Goal: Transaction & Acquisition: Book appointment/travel/reservation

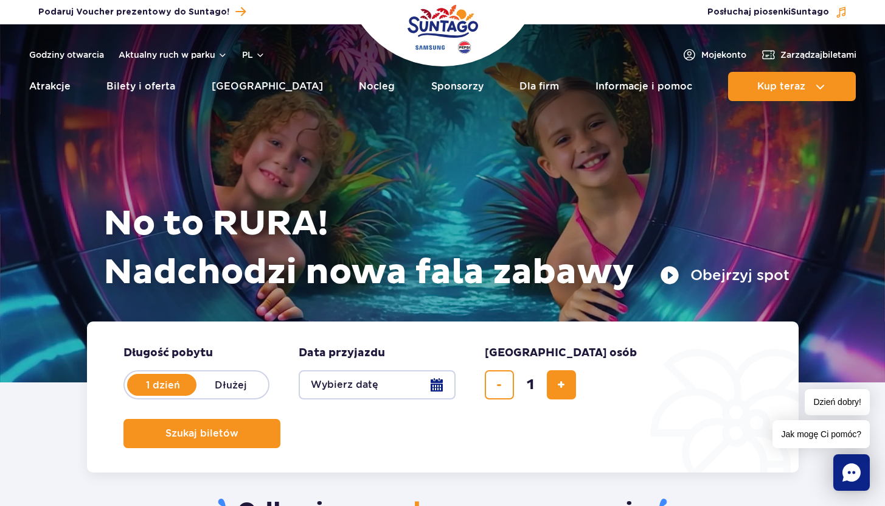
click at [438, 388] on button "Wybierz datę" at bounding box center [377, 384] width 157 height 29
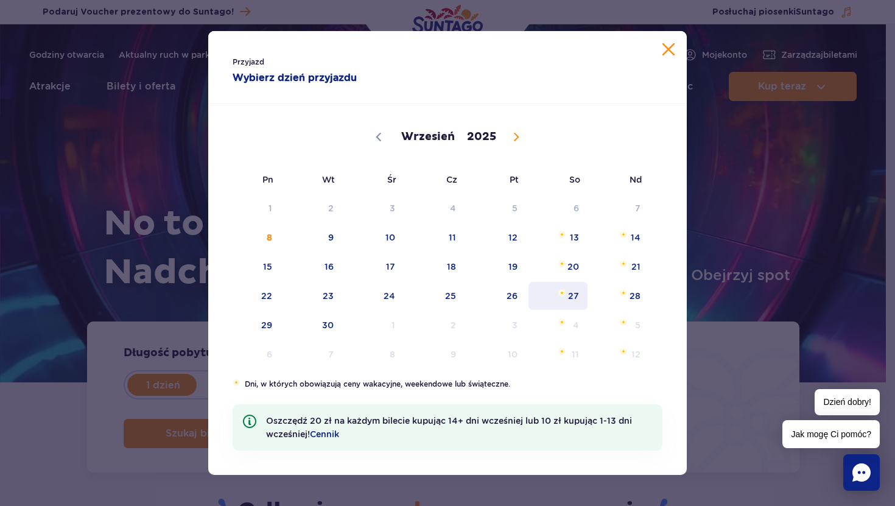
click at [564, 290] on span "Wrzesień 27, 2025" at bounding box center [561, 292] width 7 height 7
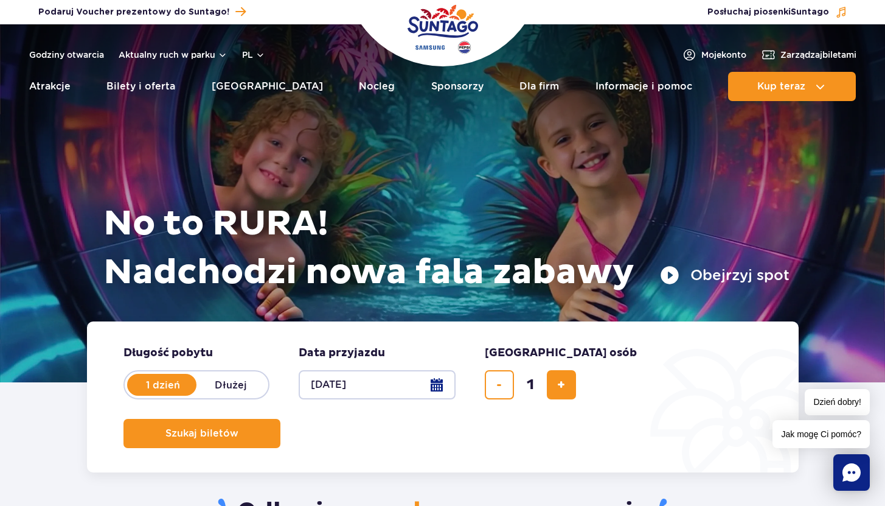
click at [439, 391] on button "27.09.25" at bounding box center [377, 384] width 157 height 29
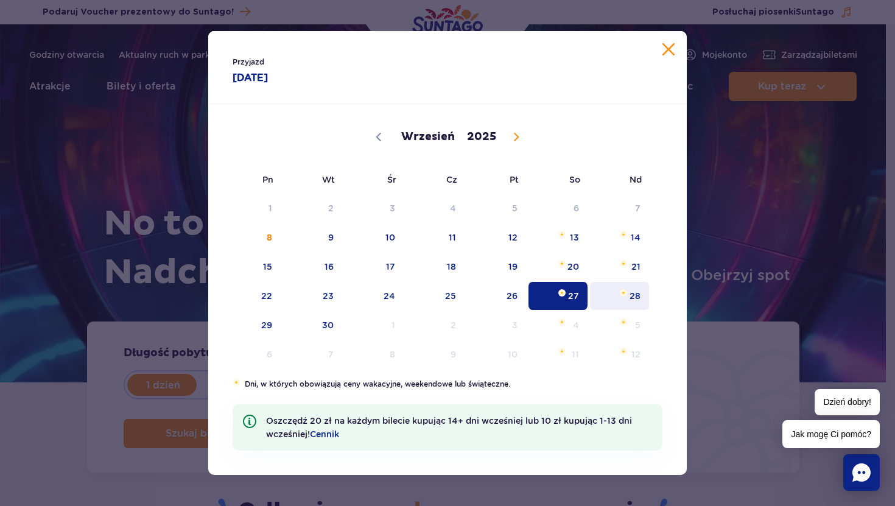
click at [628, 309] on span "28" at bounding box center [619, 296] width 61 height 28
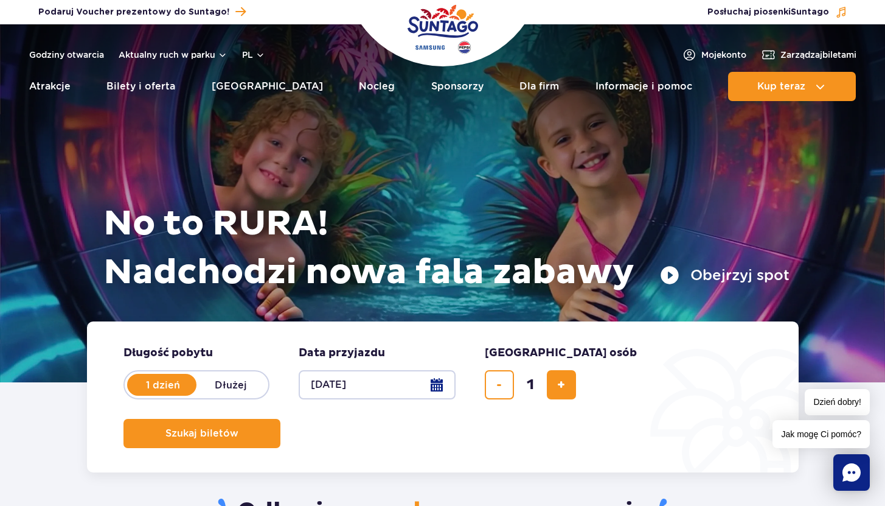
click at [416, 387] on button "28.09.25" at bounding box center [377, 384] width 157 height 29
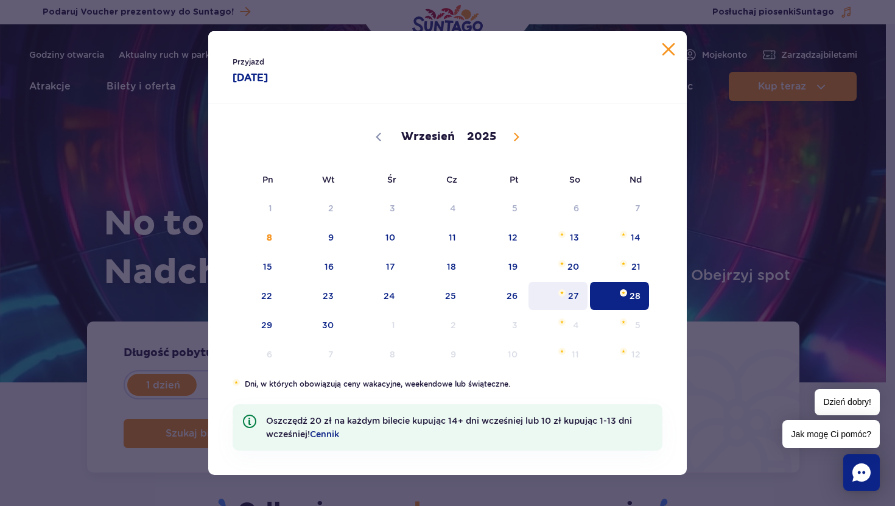
click at [578, 297] on span "27" at bounding box center [557, 296] width 61 height 28
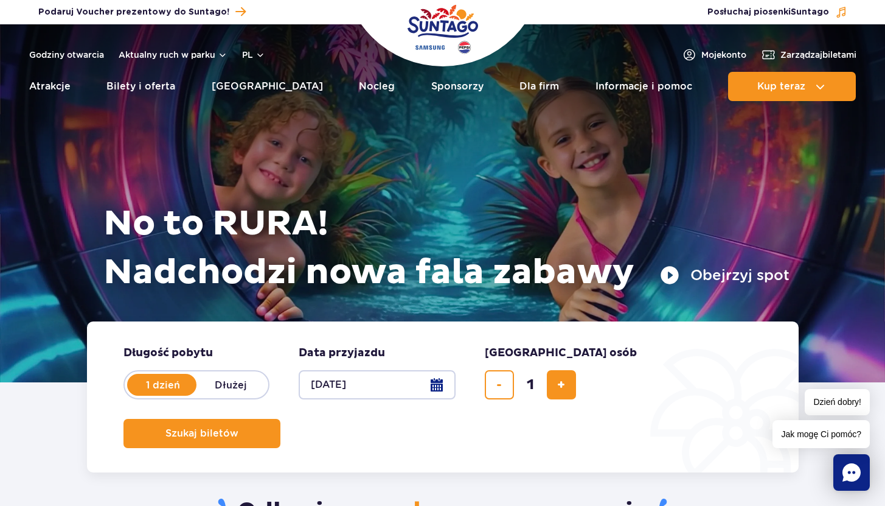
click at [212, 385] on label "Dłużej" at bounding box center [231, 385] width 69 height 26
click at [210, 395] on input "Dłużej" at bounding box center [203, 396] width 13 height 2
radio input "false"
radio input "true"
click at [442, 389] on button "Wybierz datę" at bounding box center [377, 384] width 157 height 29
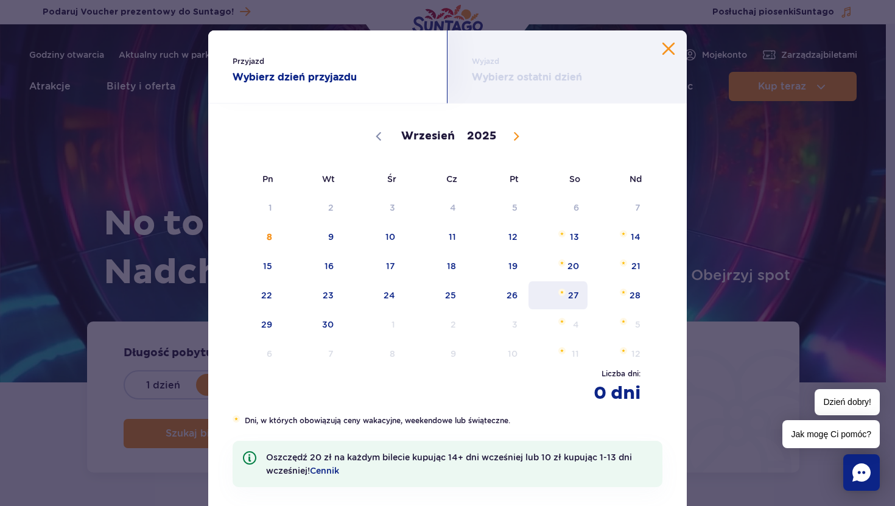
click at [578, 282] on span "27" at bounding box center [557, 295] width 61 height 28
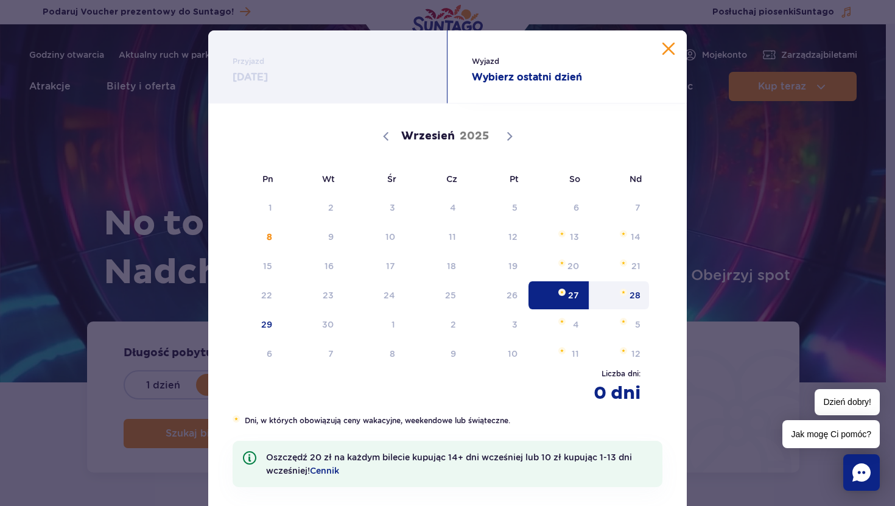
click at [610, 294] on span "28" at bounding box center [619, 295] width 61 height 28
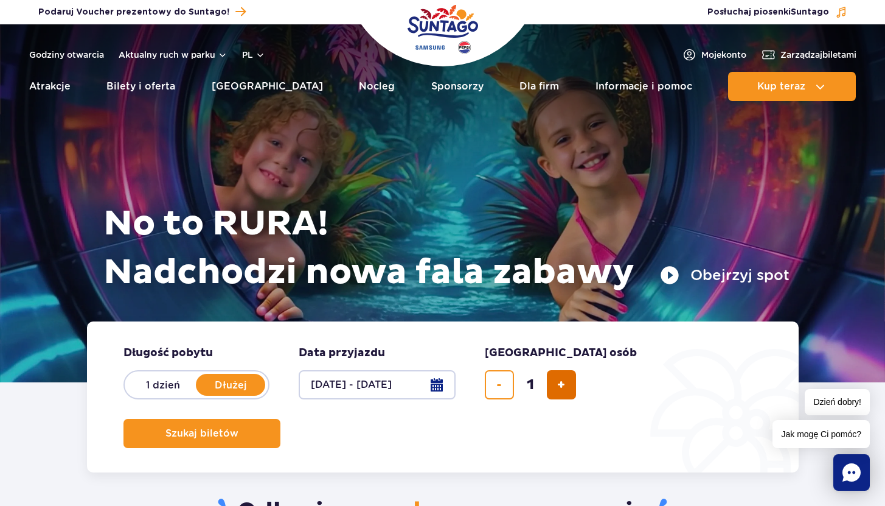
click at [556, 382] on button "dodaj bilet" at bounding box center [561, 384] width 29 height 29
type input "2"
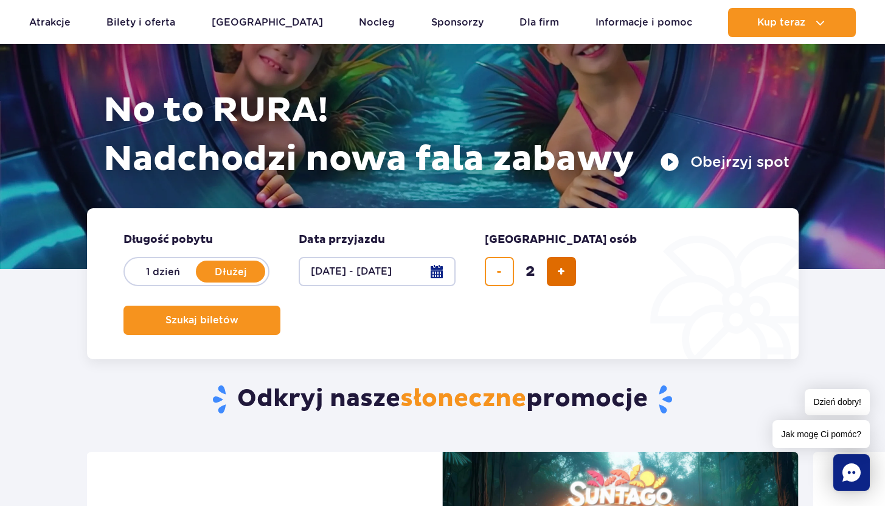
scroll to position [139, 0]
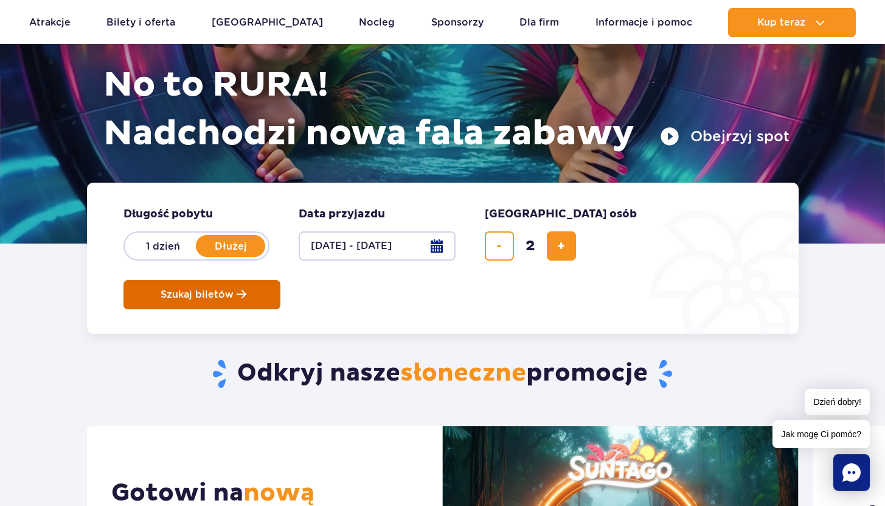
click at [234, 289] on span "Szukaj biletów" at bounding box center [197, 294] width 73 height 11
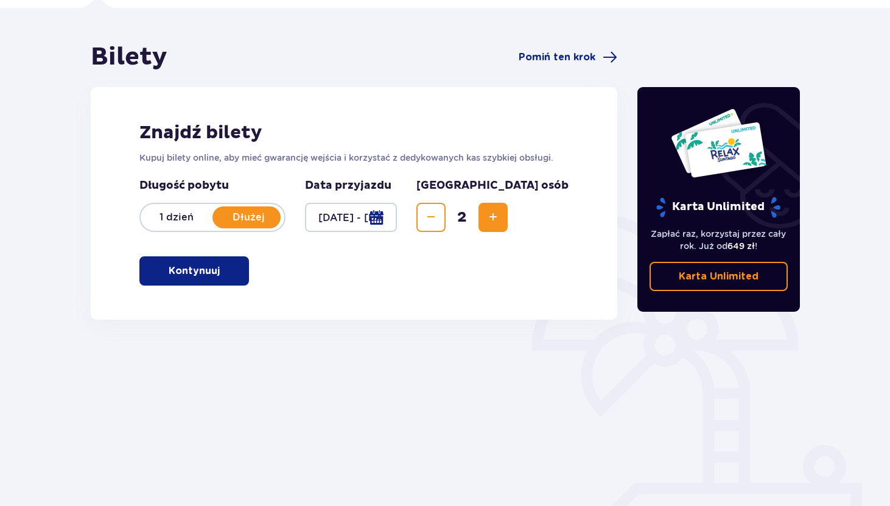
scroll to position [114, 0]
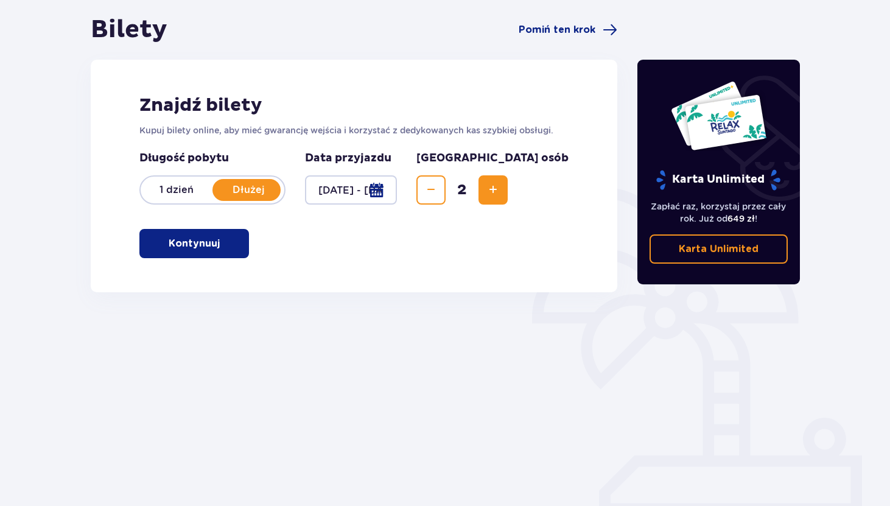
click at [231, 240] on button "Kontynuuj" at bounding box center [194, 243] width 110 height 29
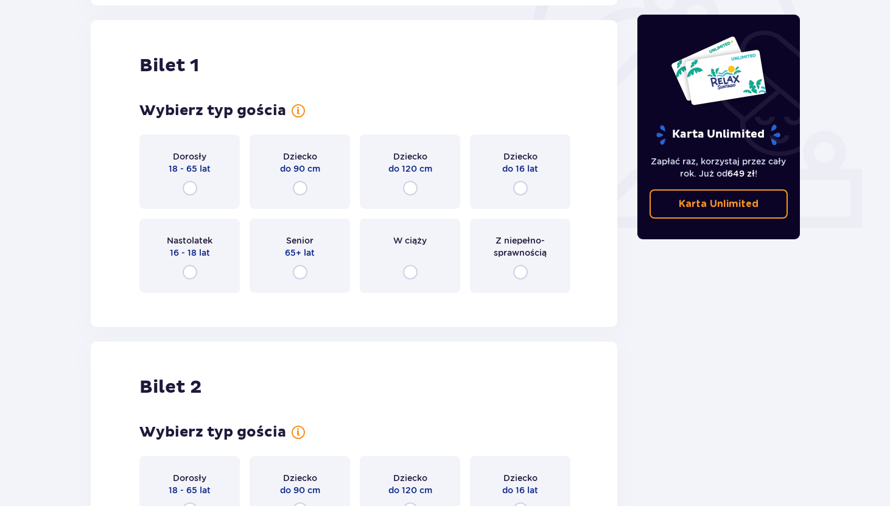
scroll to position [407, 0]
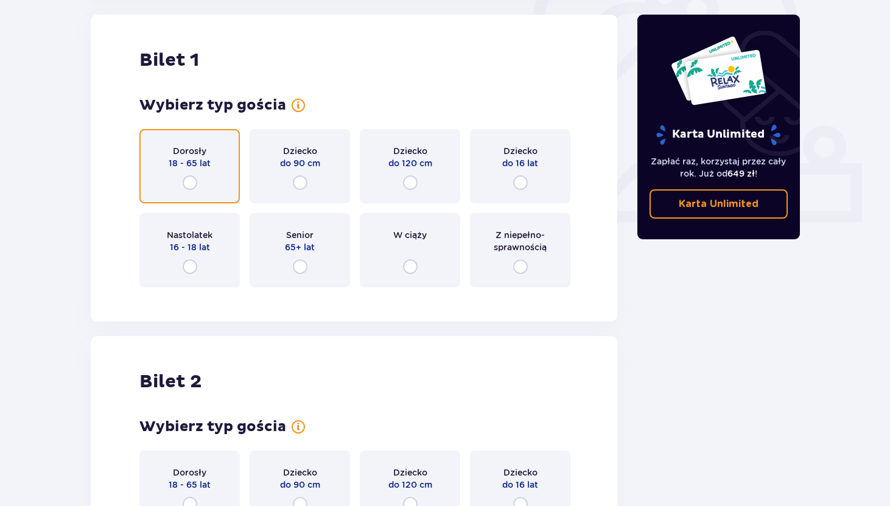
click at [190, 187] on input "radio" at bounding box center [190, 182] width 15 height 15
radio input "true"
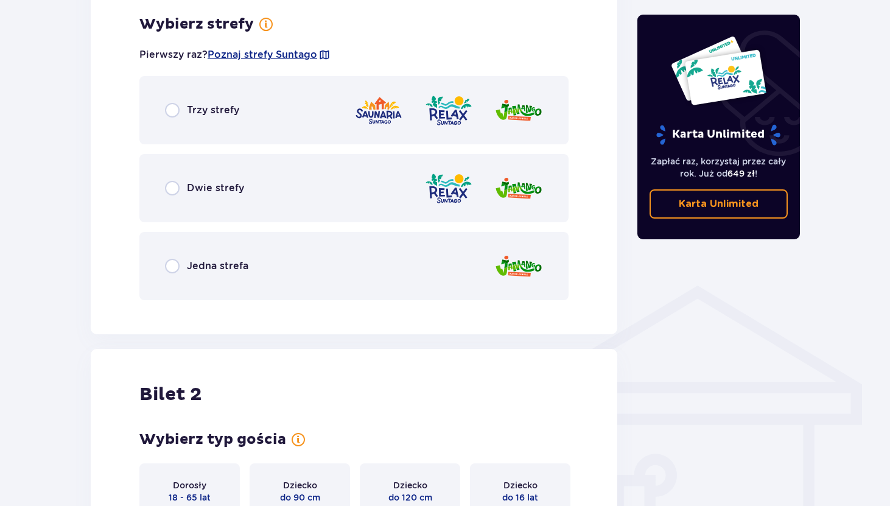
scroll to position [704, 0]
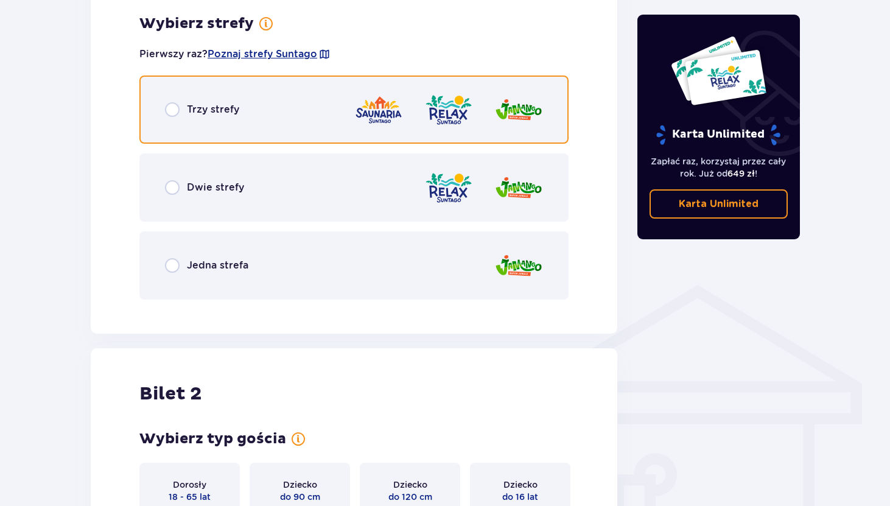
click at [172, 110] on input "radio" at bounding box center [172, 109] width 15 height 15
radio input "true"
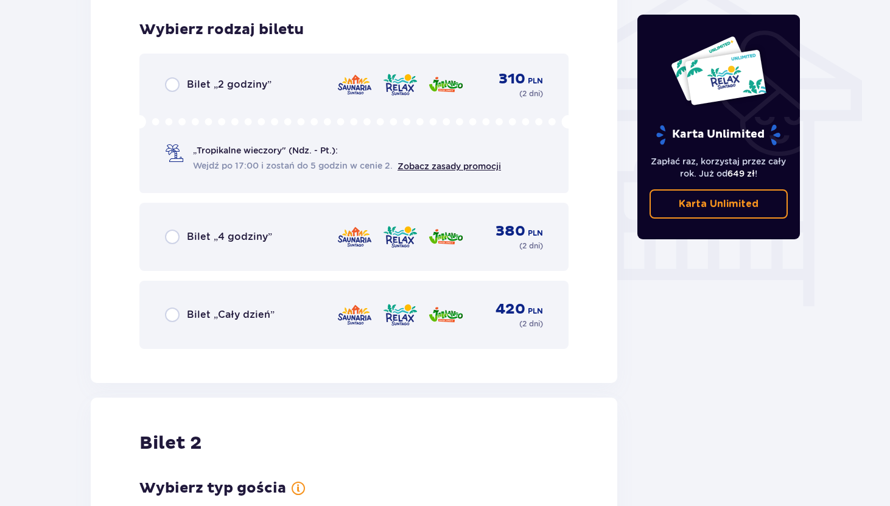
scroll to position [1013, 0]
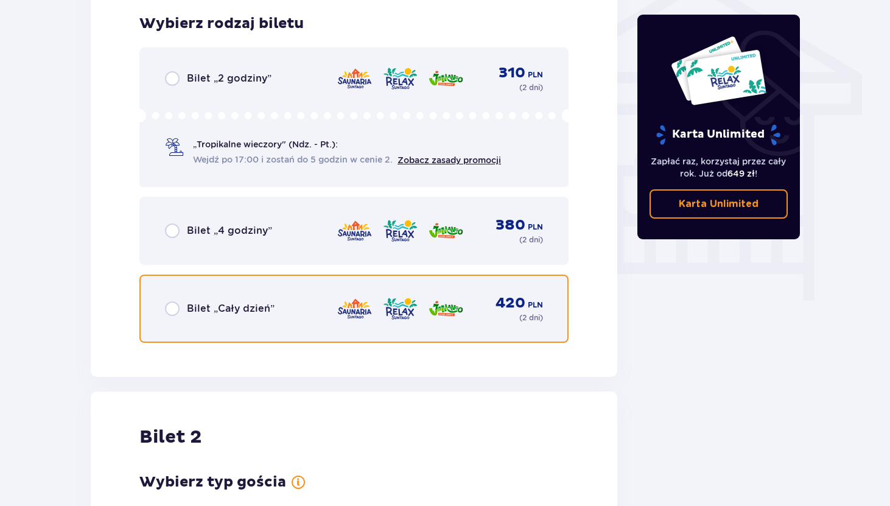
click at [169, 312] on input "radio" at bounding box center [172, 308] width 15 height 15
radio input "true"
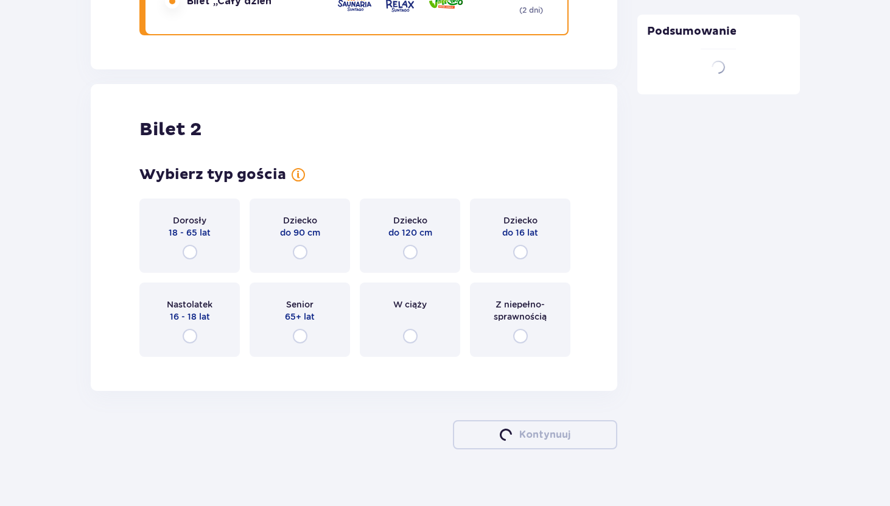
scroll to position [1336, 0]
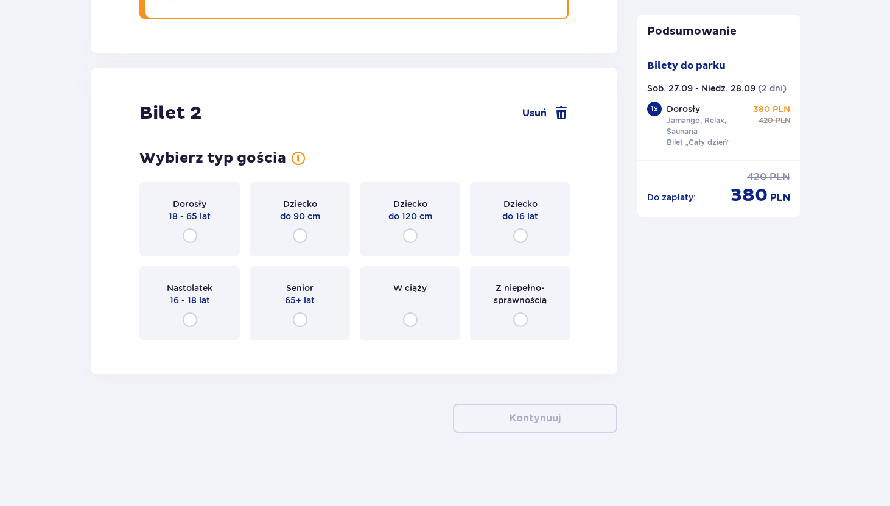
click at [198, 237] on div "Dorosły 18 - 65 lat" at bounding box center [189, 219] width 100 height 74
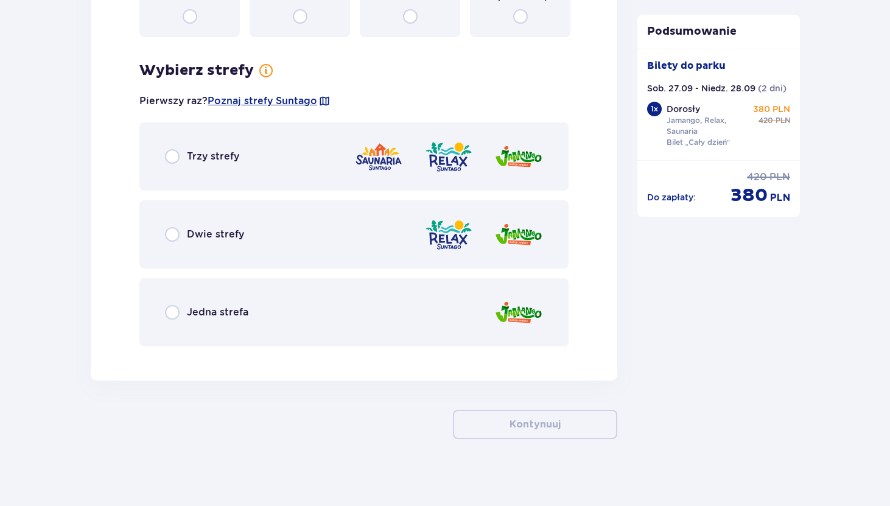
scroll to position [1646, 0]
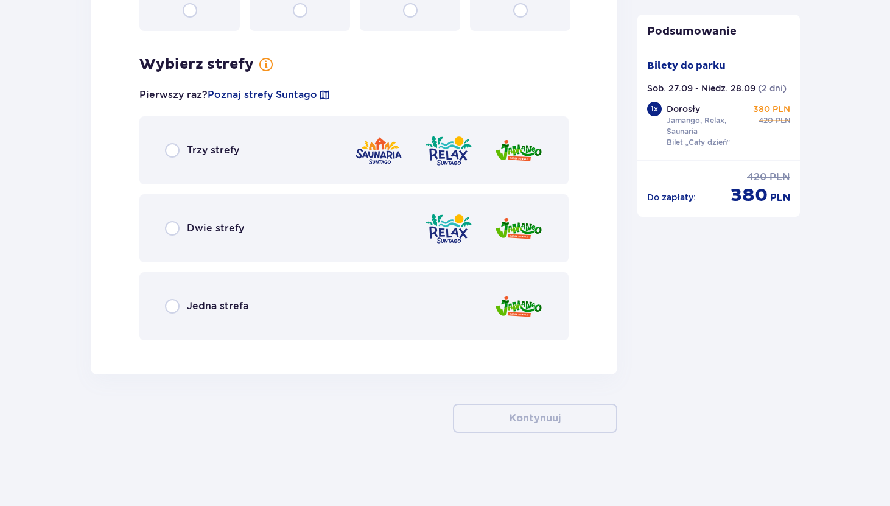
click at [181, 151] on div "Trzy strefy" at bounding box center [202, 150] width 74 height 15
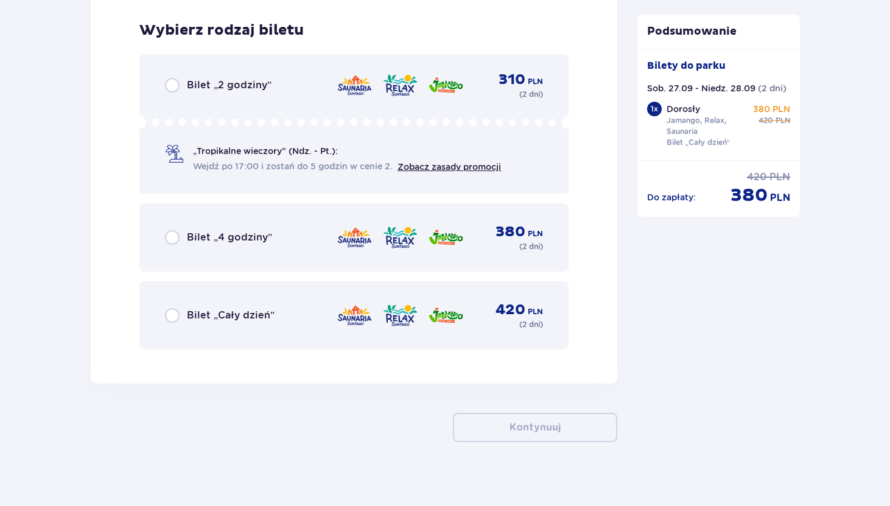
scroll to position [1996, 0]
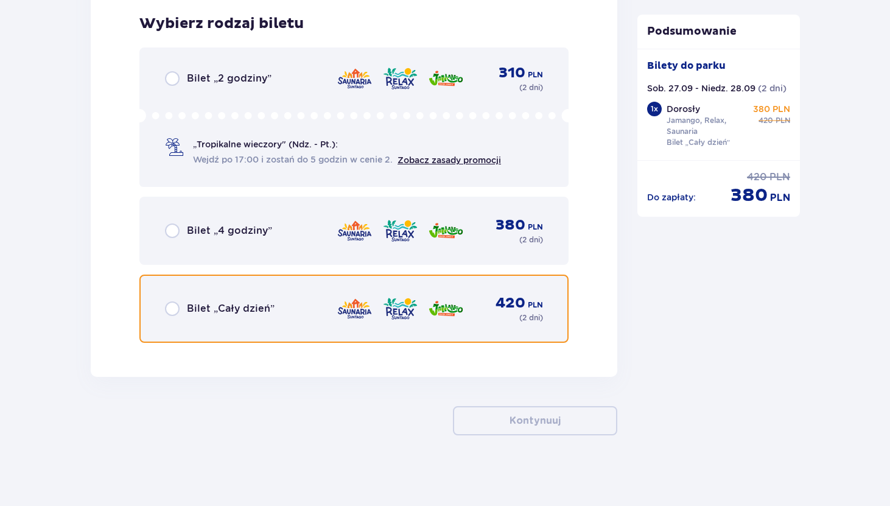
click at [176, 302] on input "radio" at bounding box center [172, 308] width 15 height 15
radio input "true"
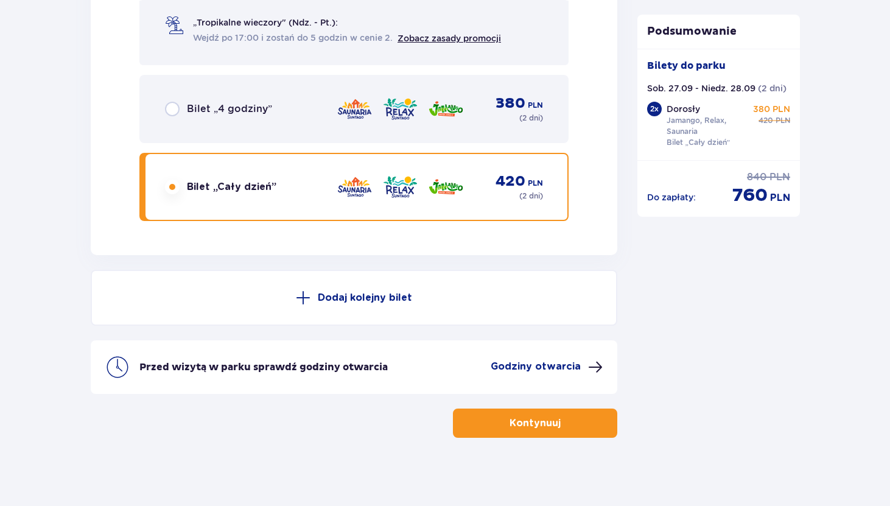
scroll to position [2122, 0]
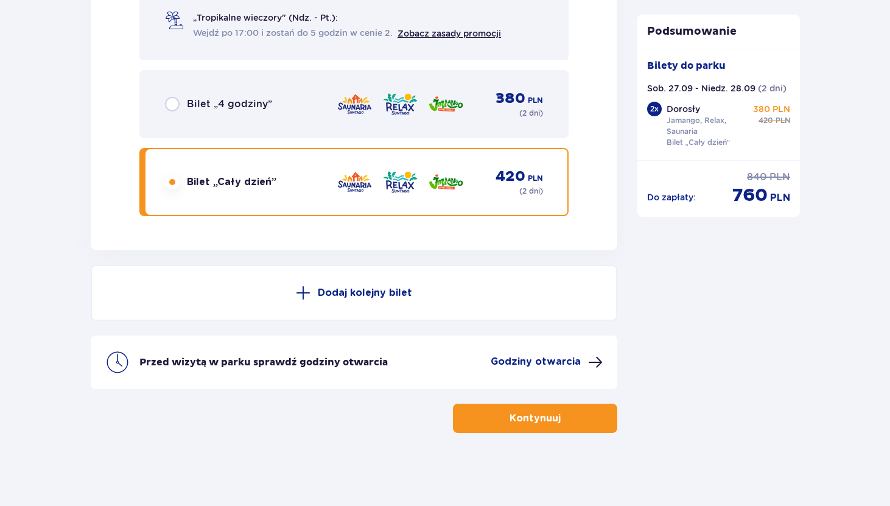
click at [485, 421] on button "Kontynuuj" at bounding box center [535, 417] width 164 height 29
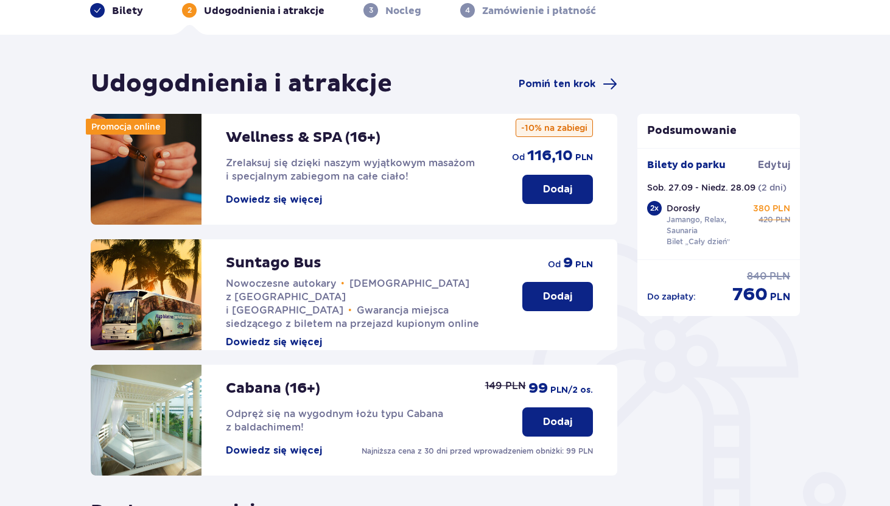
scroll to position [59, 0]
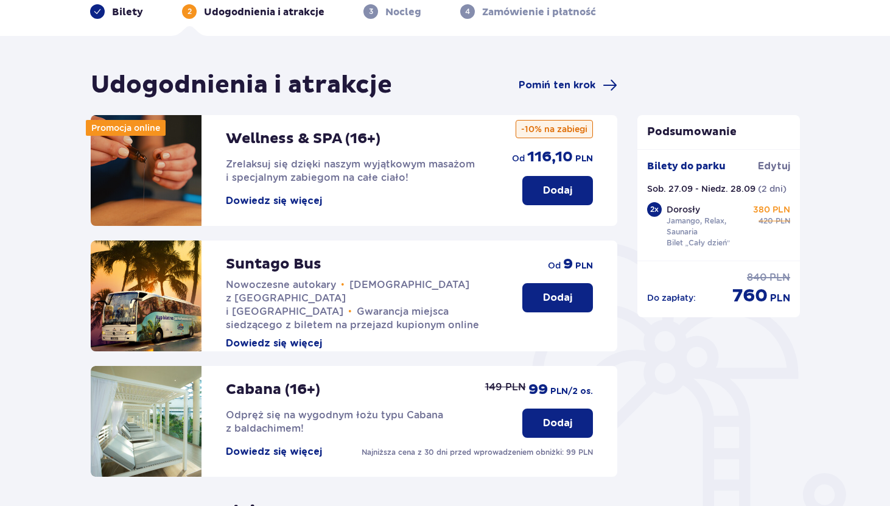
click at [570, 186] on p "Dodaj" at bounding box center [557, 190] width 29 height 13
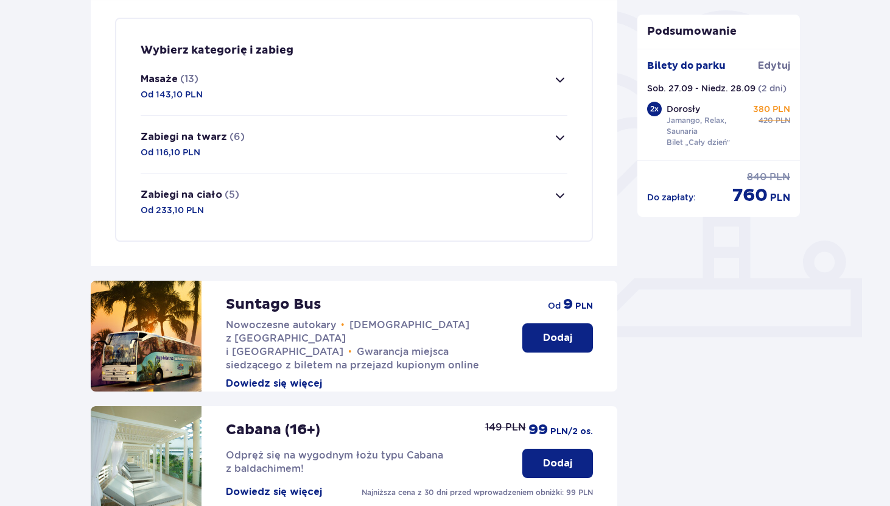
scroll to position [295, 0]
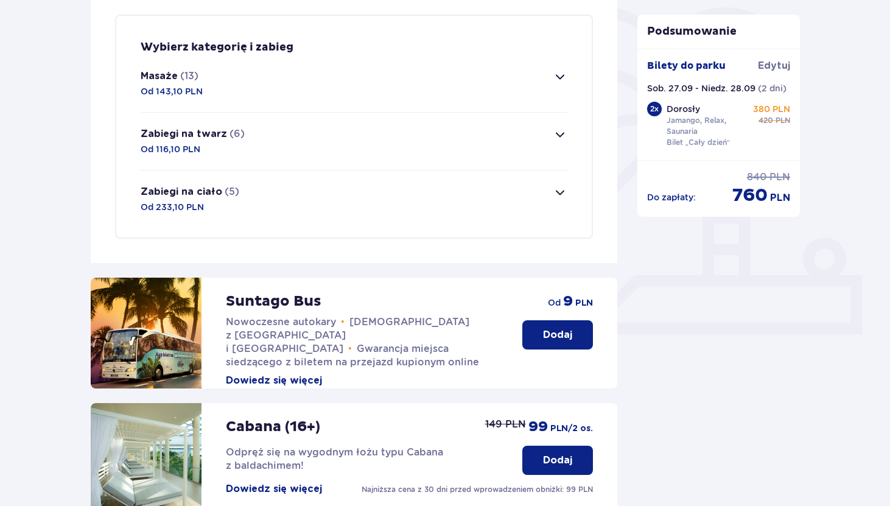
click at [561, 77] on span "button" at bounding box center [560, 76] width 15 height 15
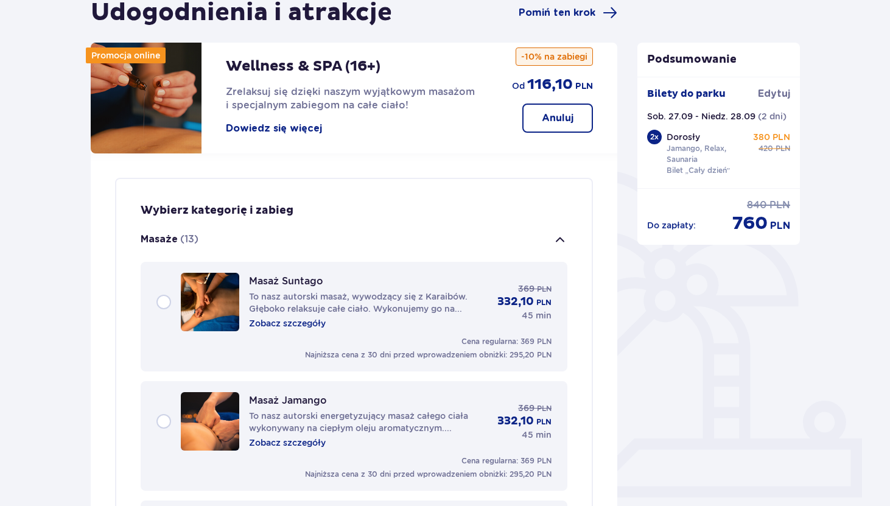
scroll to position [0, 0]
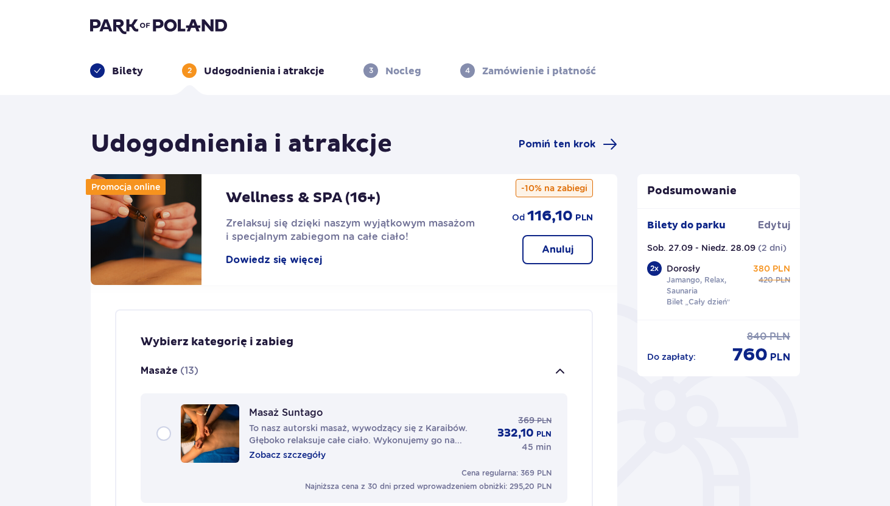
click at [197, 368] on p "(13)" at bounding box center [189, 370] width 18 height 13
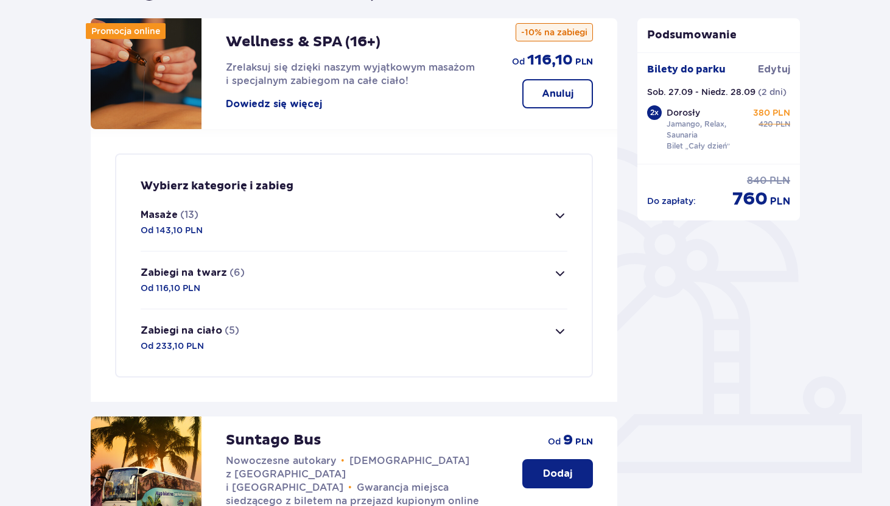
scroll to position [155, 0]
click at [225, 329] on p "(5)" at bounding box center [232, 330] width 15 height 13
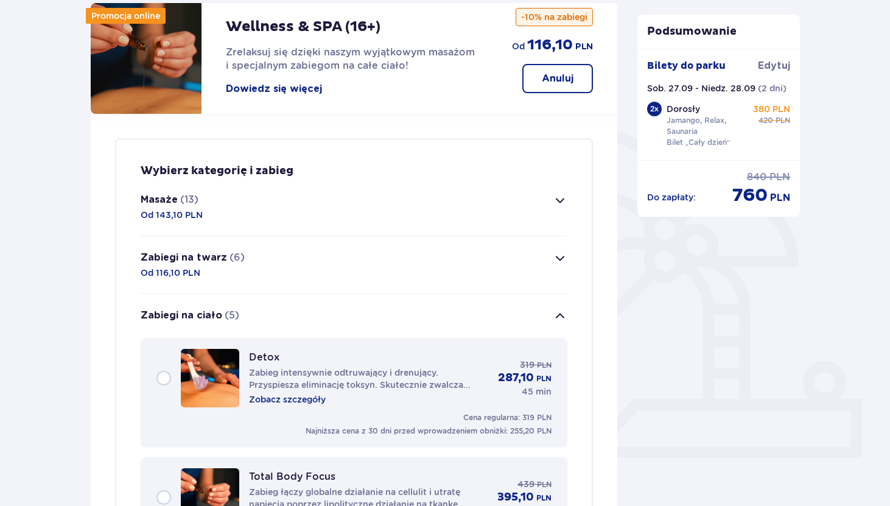
scroll to position [254, 0]
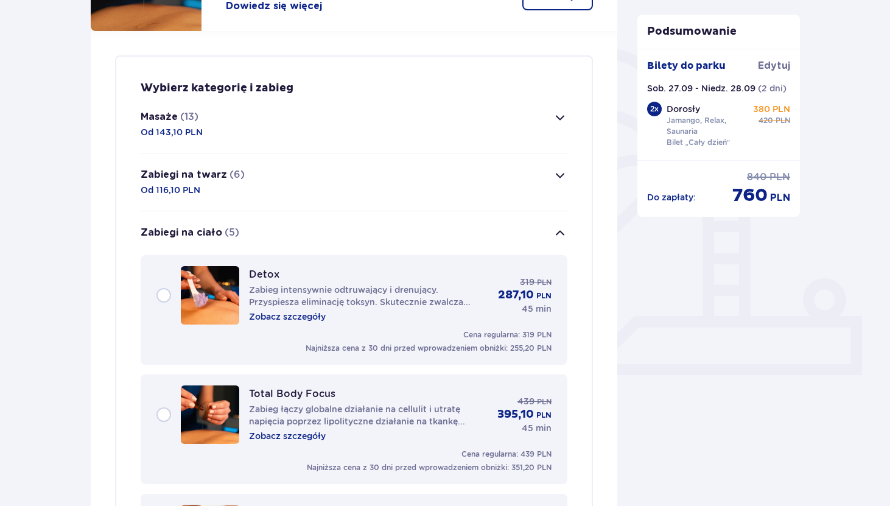
click at [243, 236] on button "Zabiegi na ciało (5)" at bounding box center [354, 233] width 427 height 44
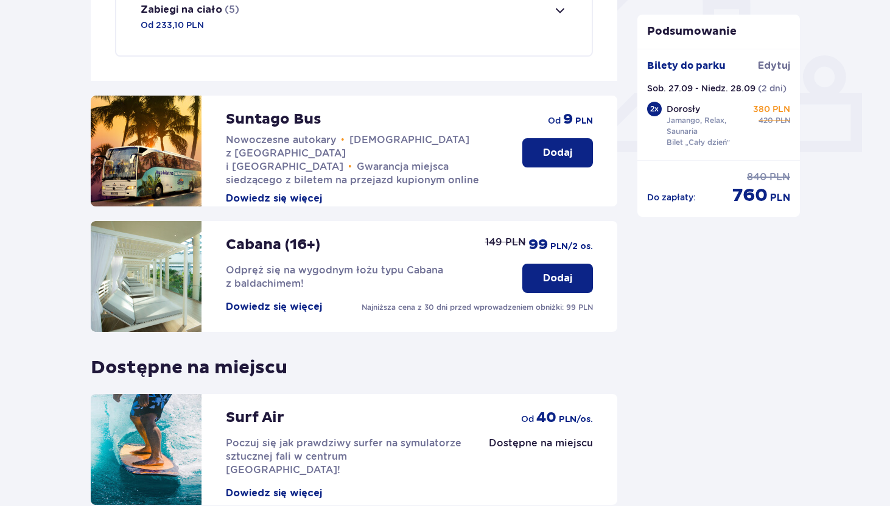
scroll to position [641, 0]
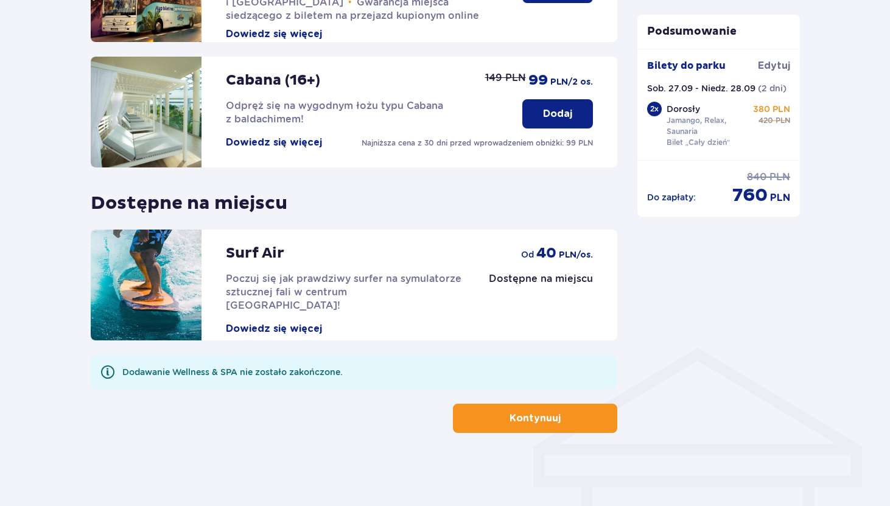
click at [570, 118] on p "Dodaj" at bounding box center [557, 113] width 29 height 13
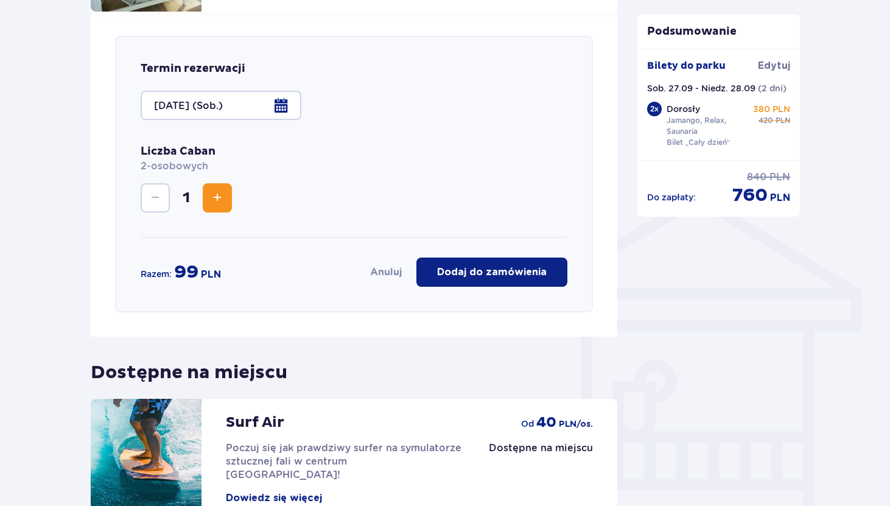
scroll to position [819, 0]
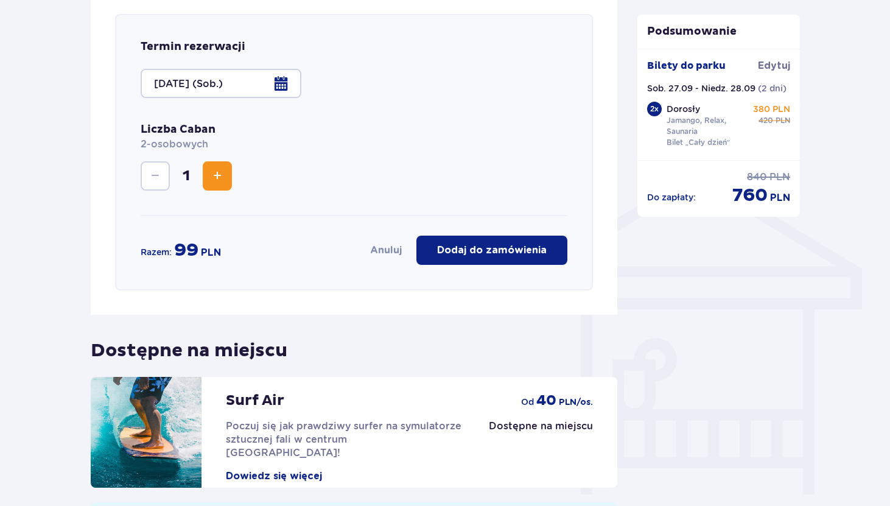
click at [519, 243] on button "Dodaj do zamówienia" at bounding box center [491, 250] width 151 height 29
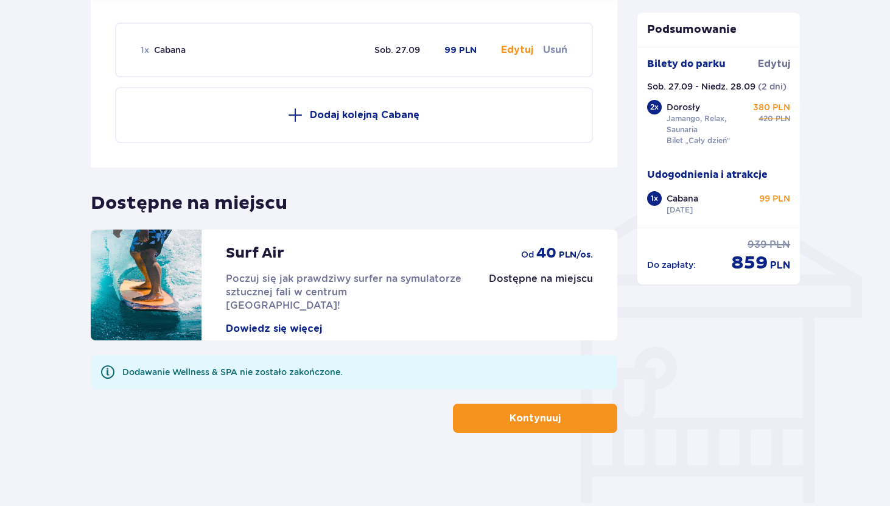
scroll to position [811, 0]
click at [518, 413] on p "Kontynuuj" at bounding box center [534, 417] width 51 height 13
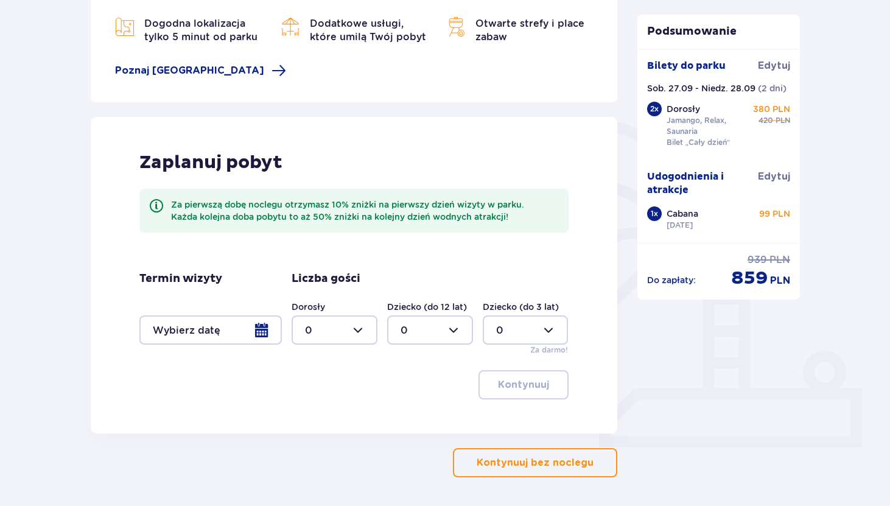
scroll to position [195, 0]
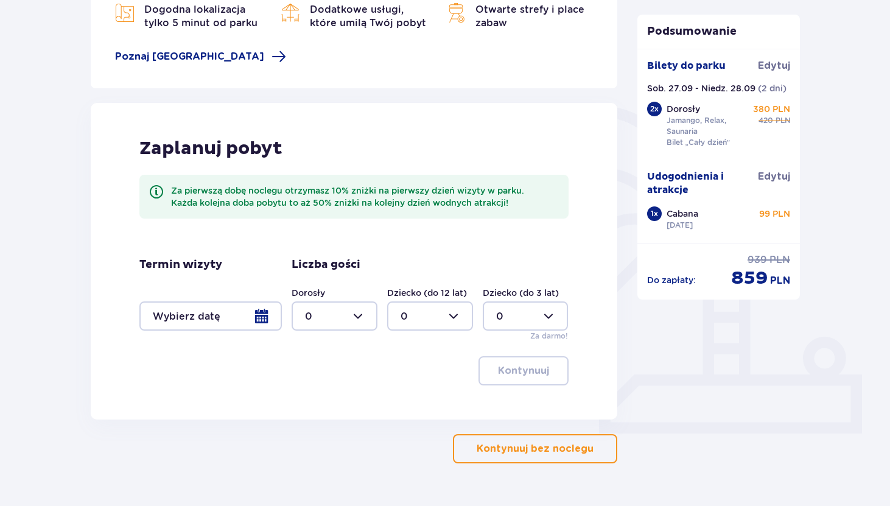
click at [360, 315] on div at bounding box center [335, 315] width 86 height 29
click at [321, 410] on div "2" at bounding box center [334, 403] width 59 height 13
type input "2"
click at [259, 304] on div at bounding box center [210, 315] width 142 height 29
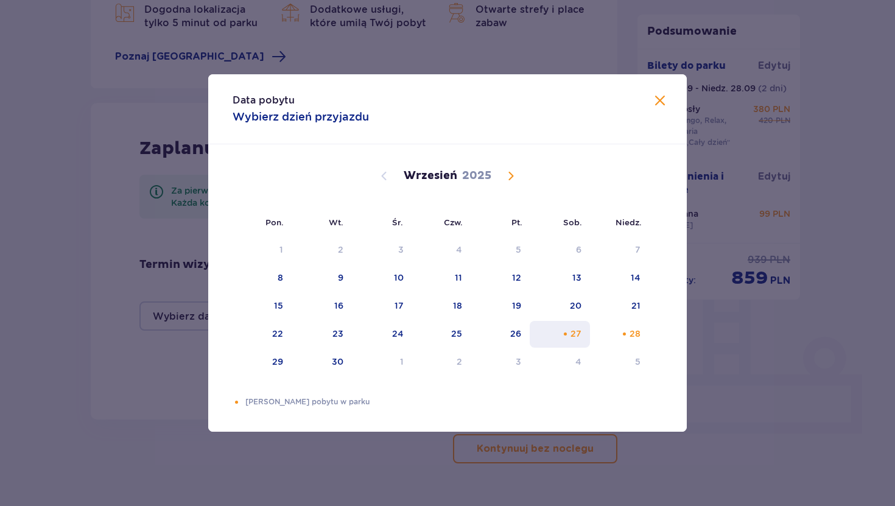
click at [556, 344] on div "27" at bounding box center [559, 334] width 60 height 27
click at [610, 337] on div "28" at bounding box center [619, 334] width 59 height 27
type input "27.09.25 - 28.09.25"
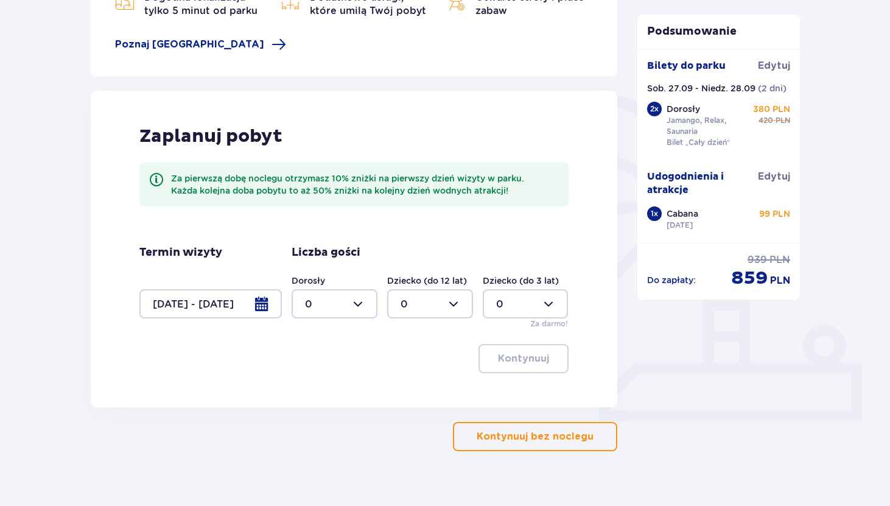
scroll to position [211, 0]
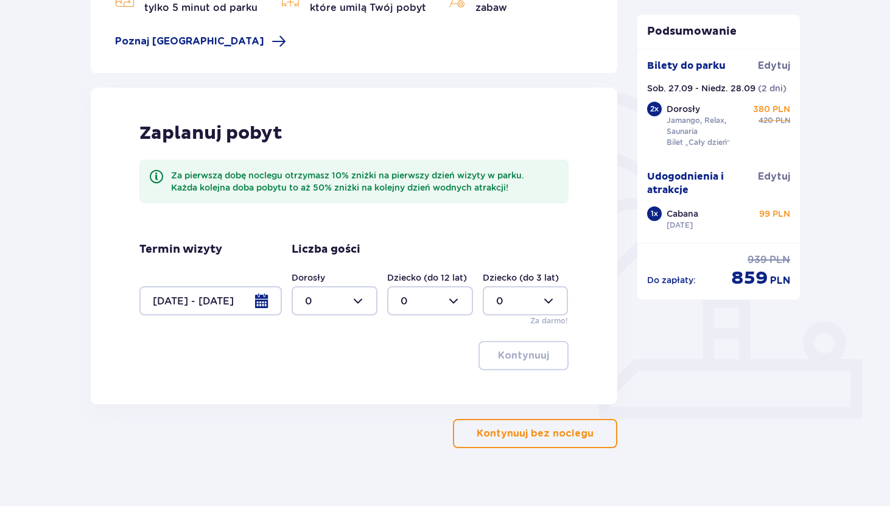
click at [370, 298] on div at bounding box center [335, 300] width 86 height 29
click at [324, 383] on div "2" at bounding box center [334, 388] width 59 height 13
type input "2"
click at [523, 347] on button "Kontynuuj" at bounding box center [523, 355] width 90 height 29
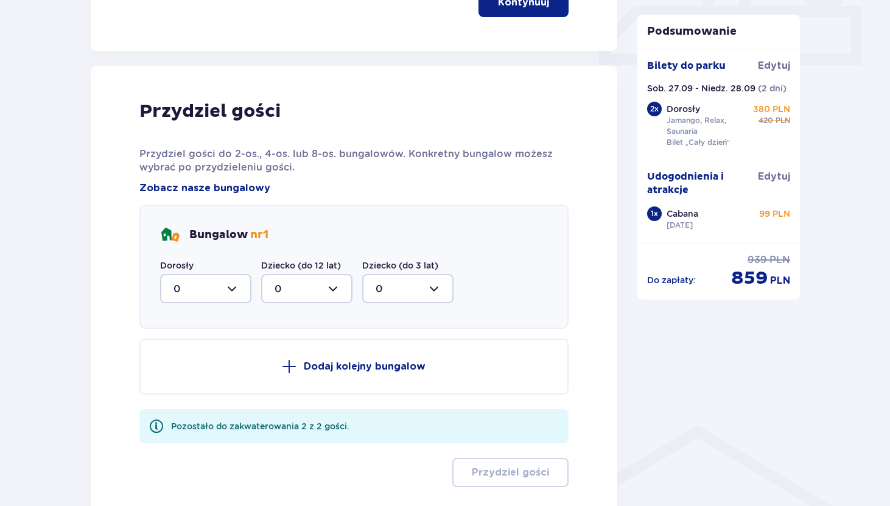
scroll to position [615, 0]
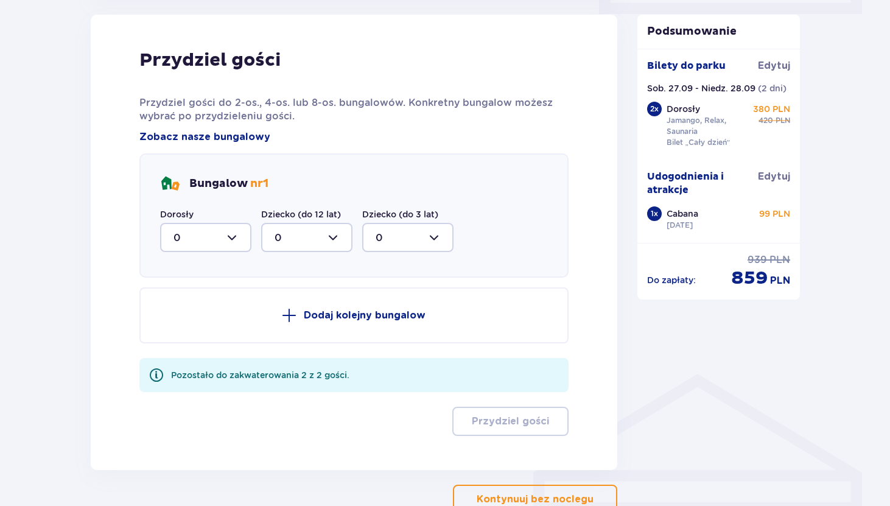
click at [241, 234] on div at bounding box center [205, 237] width 91 height 29
click at [192, 335] on span "2" at bounding box center [205, 326] width 89 height 26
type input "2"
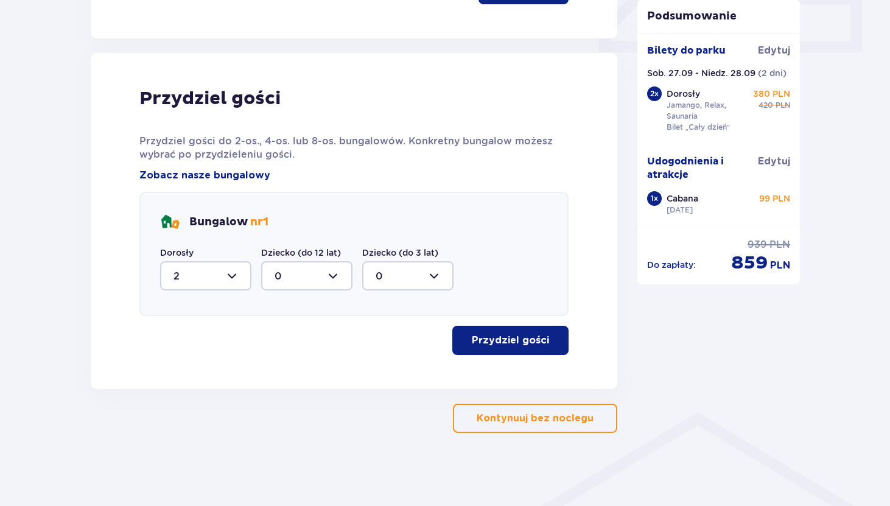
click at [493, 346] on p "Przydziel gości" at bounding box center [510, 340] width 77 height 13
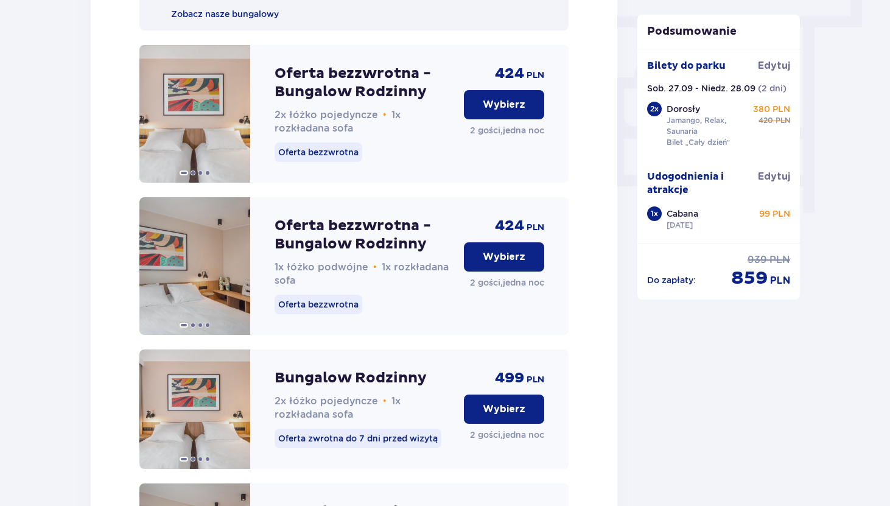
scroll to position [1107, 0]
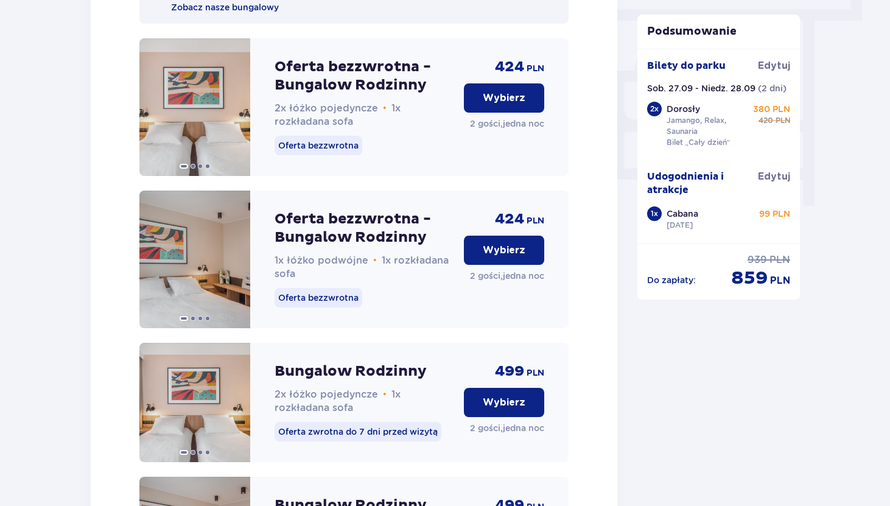
click at [504, 257] on p "Wybierz" at bounding box center [504, 249] width 43 height 13
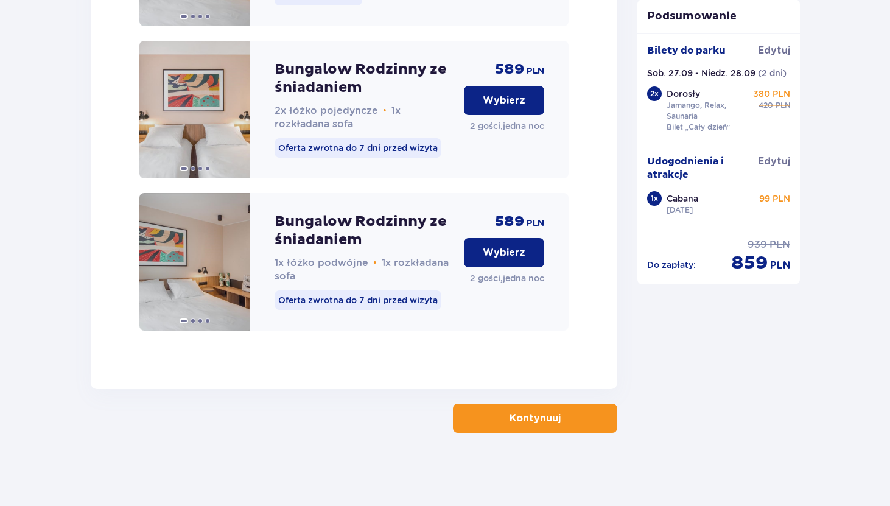
scroll to position [2034, 0]
click at [517, 424] on p "Kontynuuj" at bounding box center [534, 417] width 51 height 13
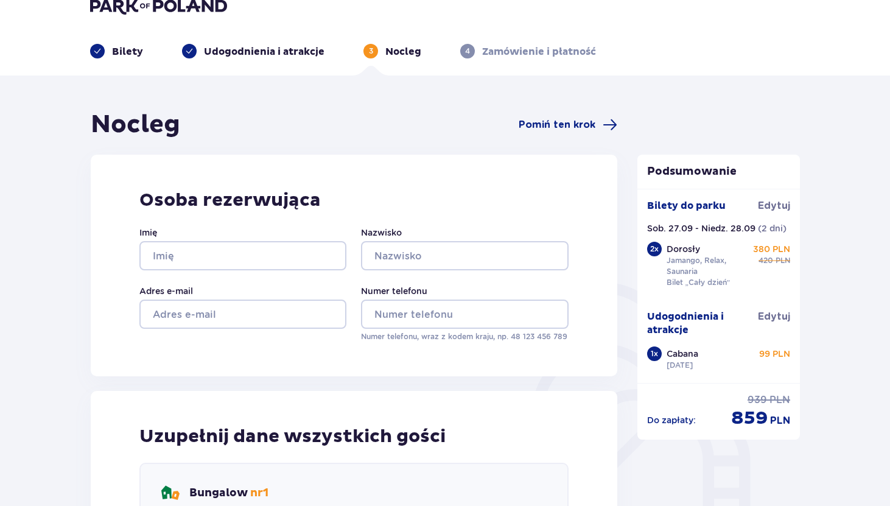
scroll to position [22, 0]
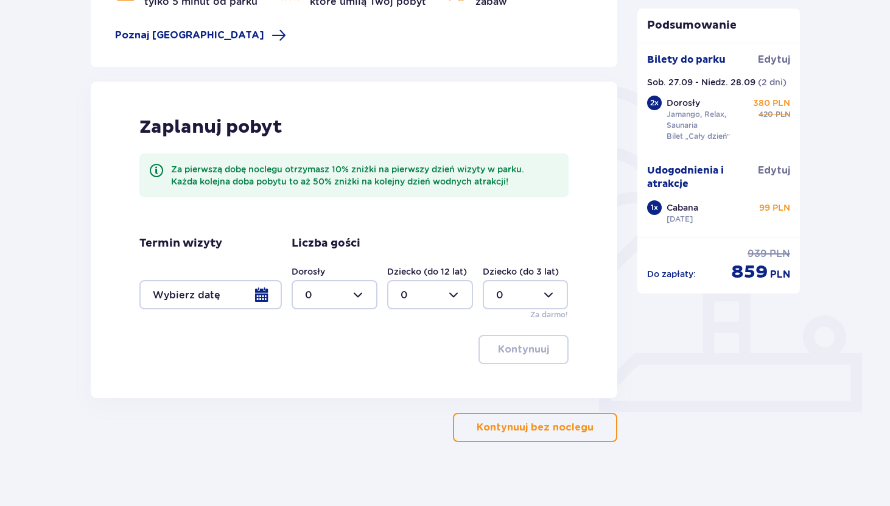
scroll to position [226, 0]
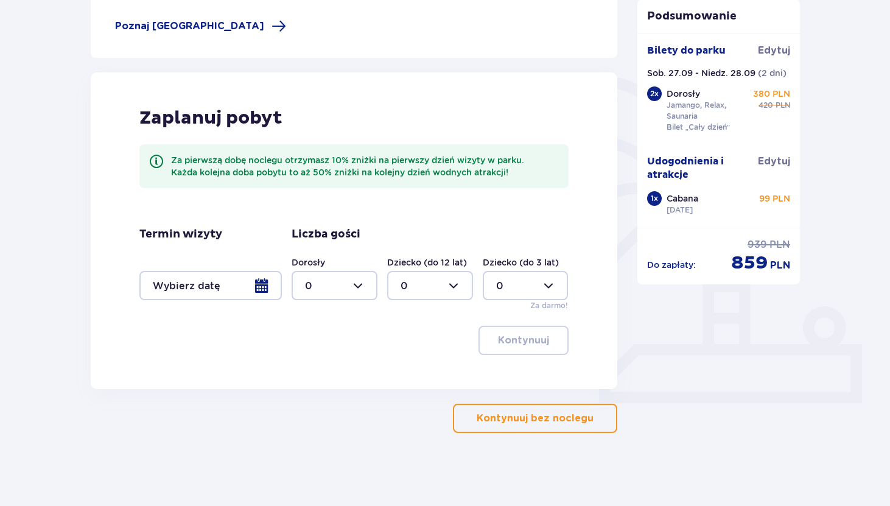
click at [260, 297] on div at bounding box center [210, 285] width 142 height 29
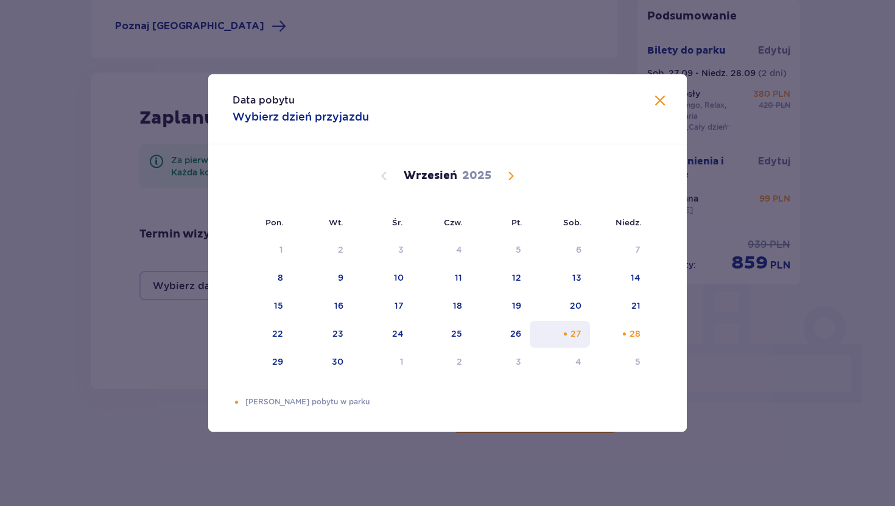
click at [556, 337] on div "27" at bounding box center [559, 334] width 60 height 27
click at [598, 336] on div "28" at bounding box center [619, 334] width 59 height 27
type input "27.09.25 - 28.09.25"
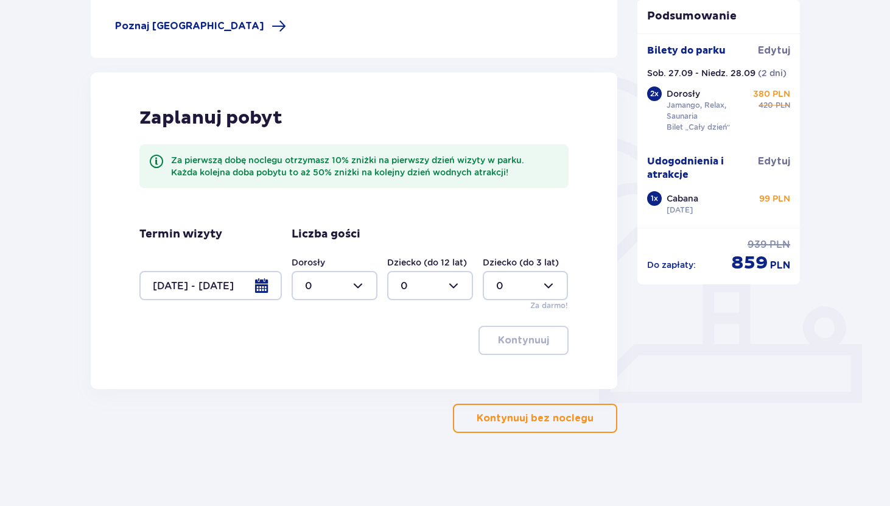
click at [349, 298] on div at bounding box center [335, 285] width 86 height 29
click at [316, 373] on div "2" at bounding box center [334, 373] width 59 height 13
type input "2"
click at [540, 348] on button "Kontynuuj" at bounding box center [523, 340] width 90 height 29
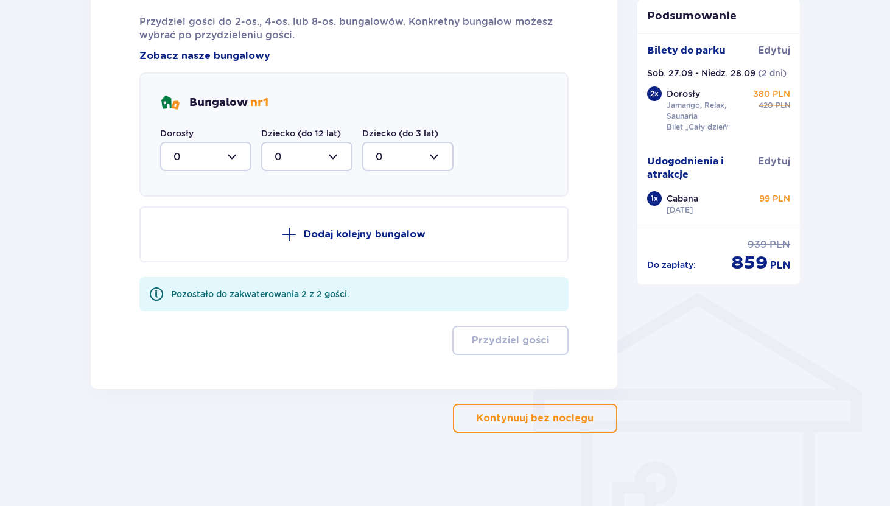
scroll to position [695, 0]
click at [220, 159] on div at bounding box center [205, 156] width 91 height 29
click at [195, 242] on div "2" at bounding box center [205, 245] width 65 height 13
type input "2"
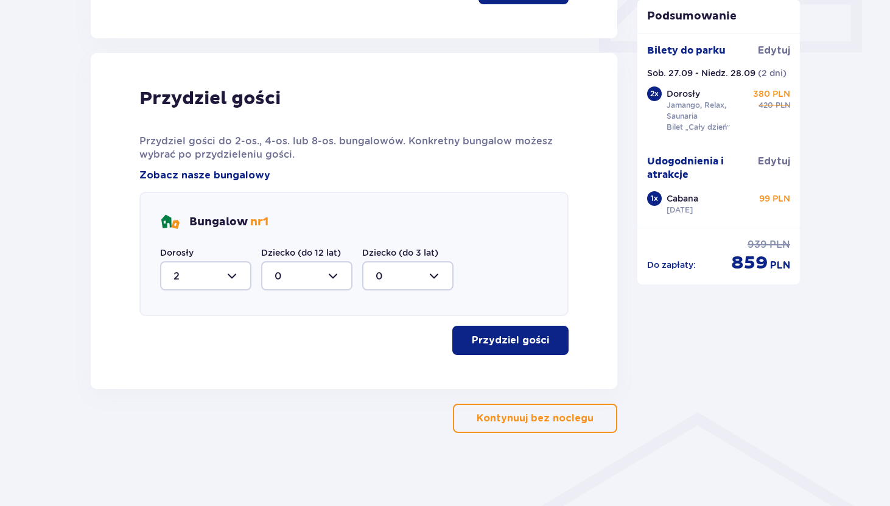
scroll to position [576, 0]
click at [476, 343] on p "Przydziel gości" at bounding box center [510, 340] width 77 height 13
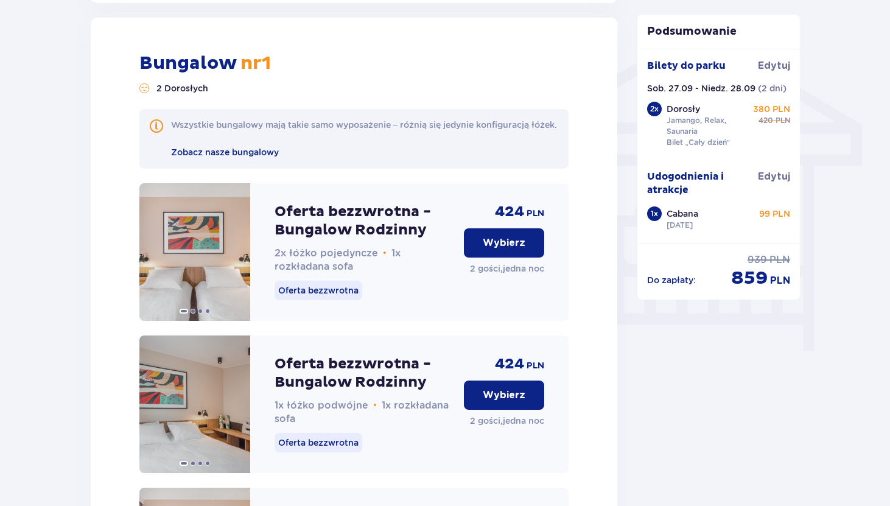
scroll to position [965, 0]
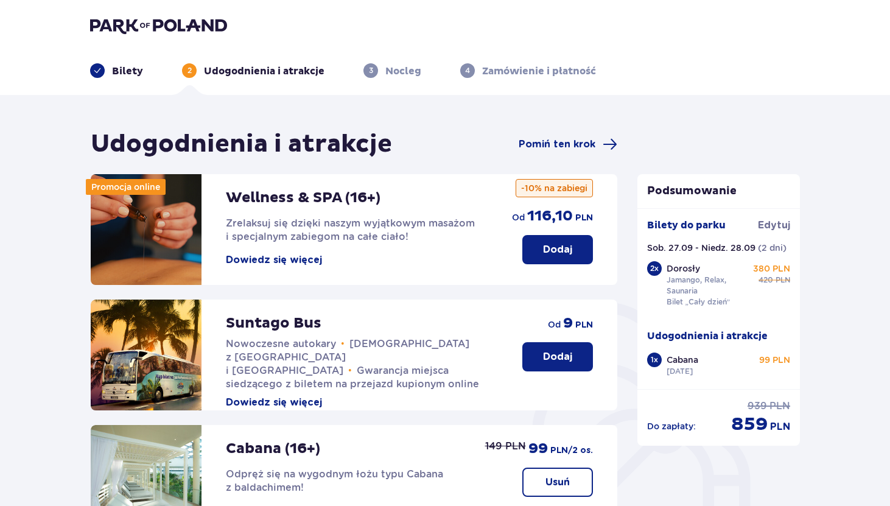
click at [274, 396] on button "Dowiedz się więcej" at bounding box center [274, 402] width 96 height 13
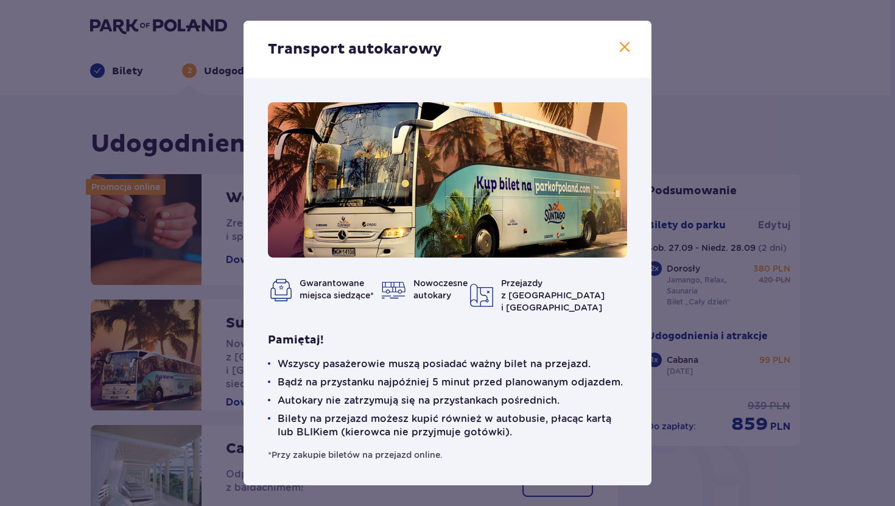
click at [183, 250] on div "Transport autokarowy Gwarantowane miejsca siedzące* Nowoczesne autokary Przejaz…" at bounding box center [447, 253] width 895 height 506
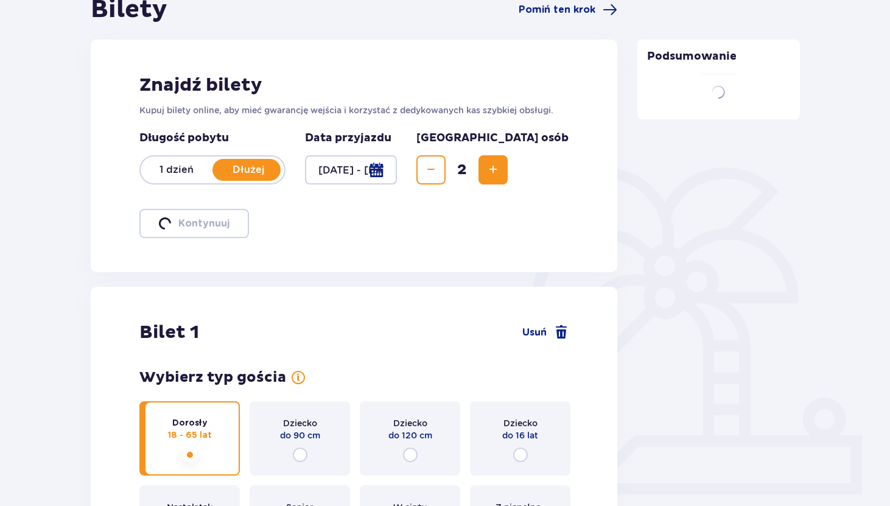
scroll to position [174, 0]
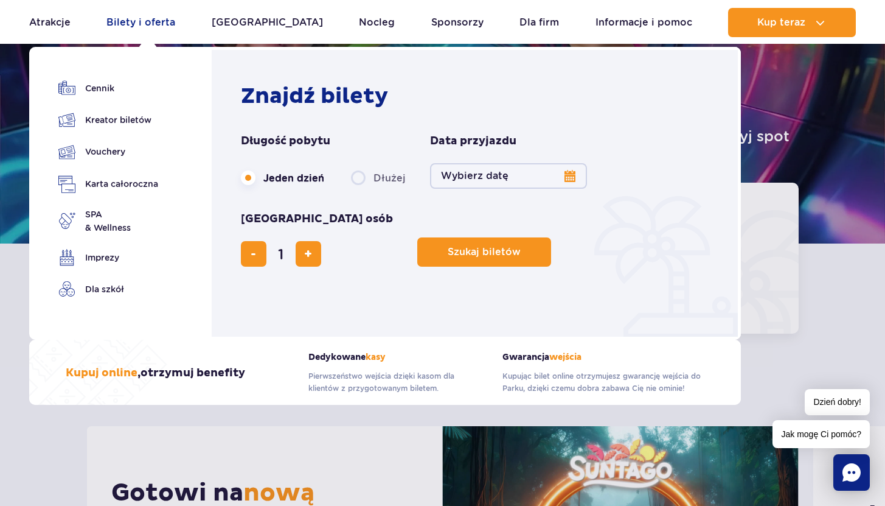
click at [164, 22] on link "Bilety i oferta" at bounding box center [141, 22] width 69 height 29
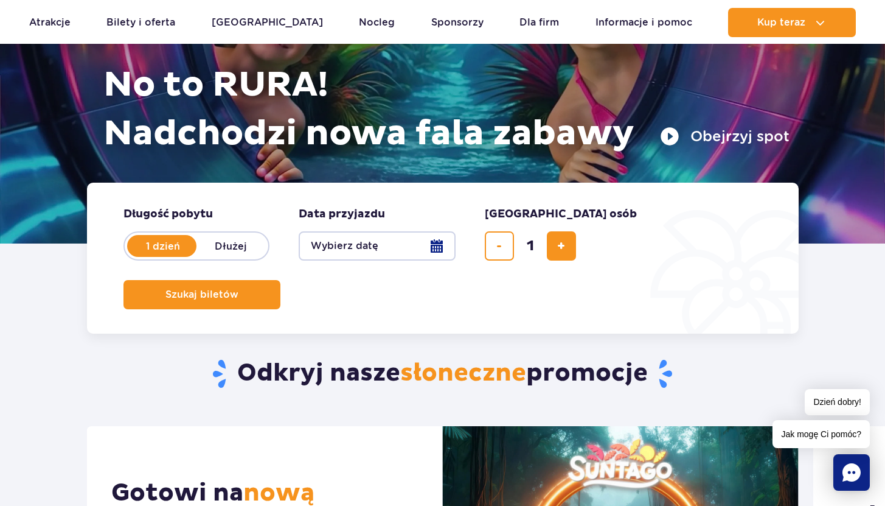
scroll to position [148, 0]
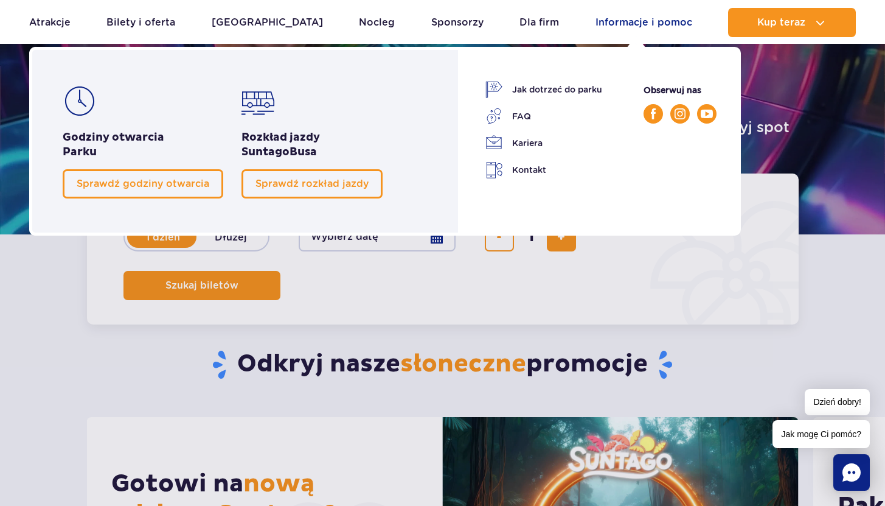
click at [631, 16] on link "Informacje i pomoc" at bounding box center [644, 22] width 97 height 29
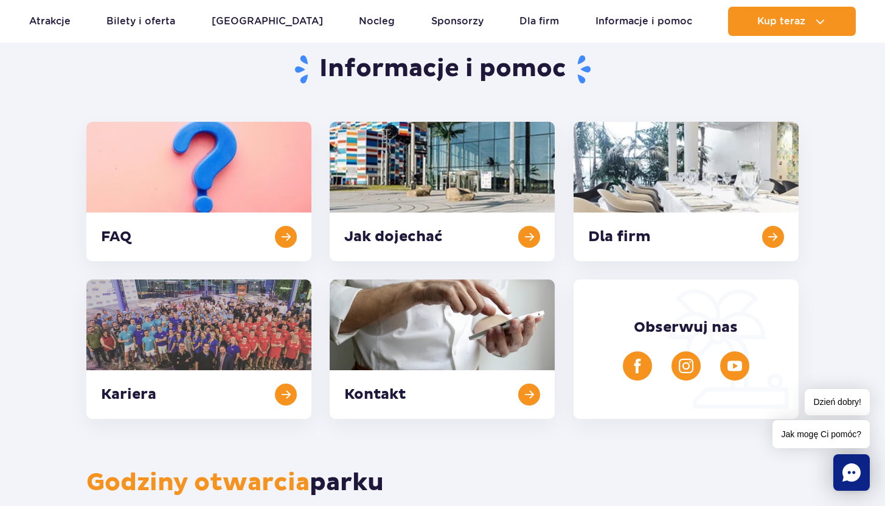
scroll to position [120, 0]
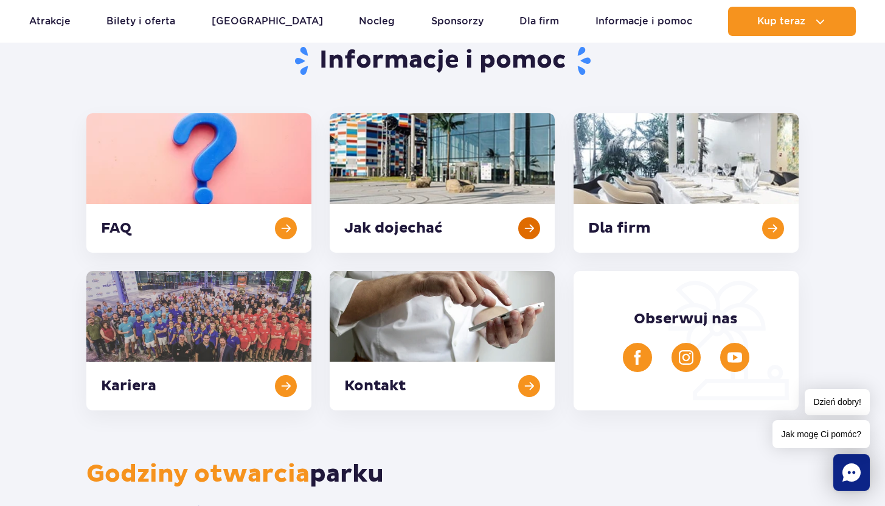
click at [523, 240] on link at bounding box center [442, 182] width 225 height 139
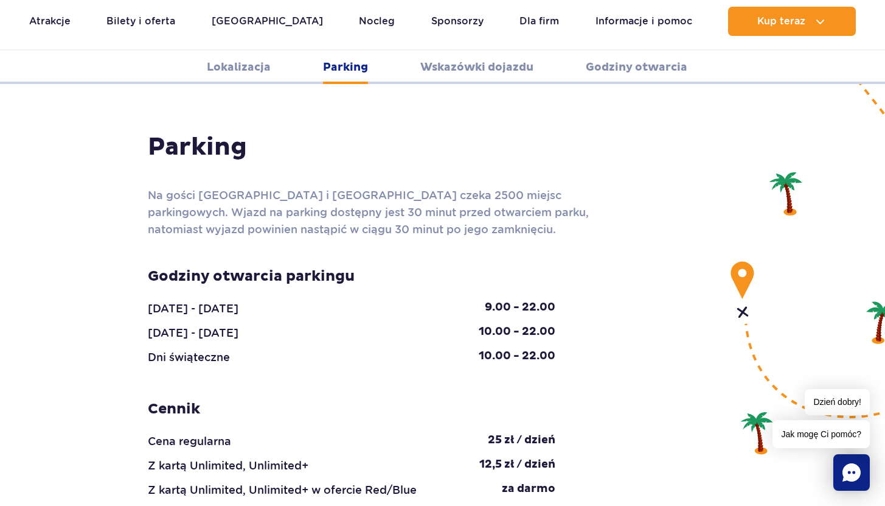
scroll to position [1089, 0]
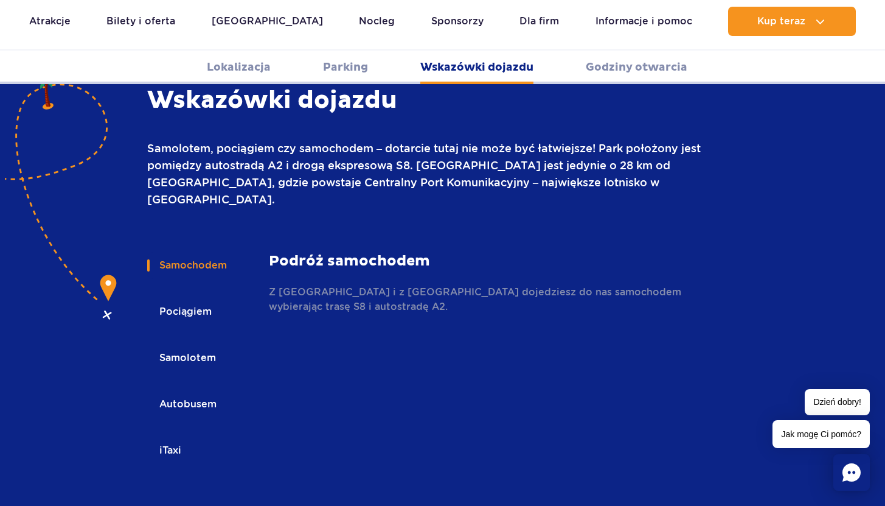
scroll to position [1671, 0]
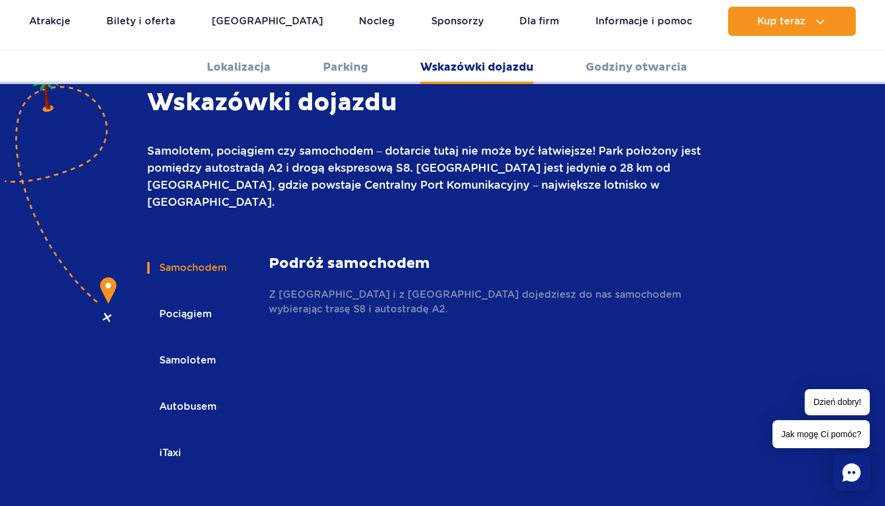
click at [180, 301] on button "Pociągiem" at bounding box center [184, 314] width 75 height 27
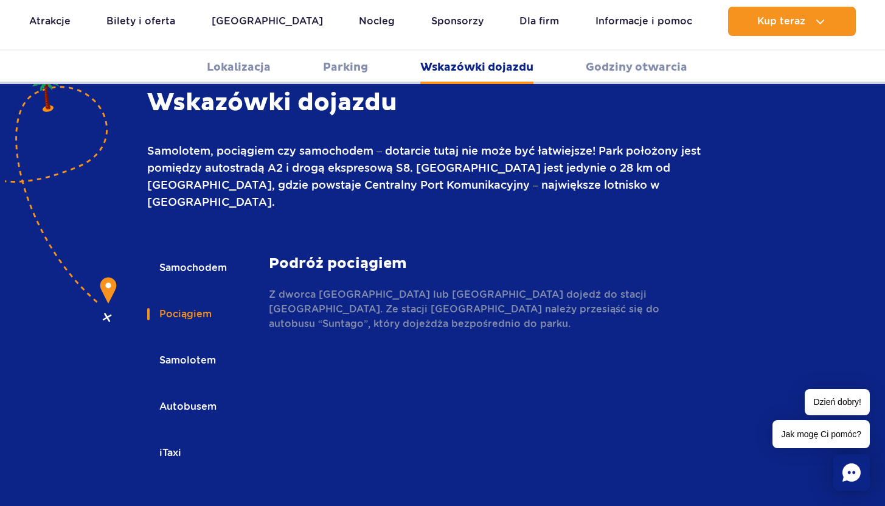
click at [196, 393] on button "Autobusem" at bounding box center [187, 406] width 80 height 27
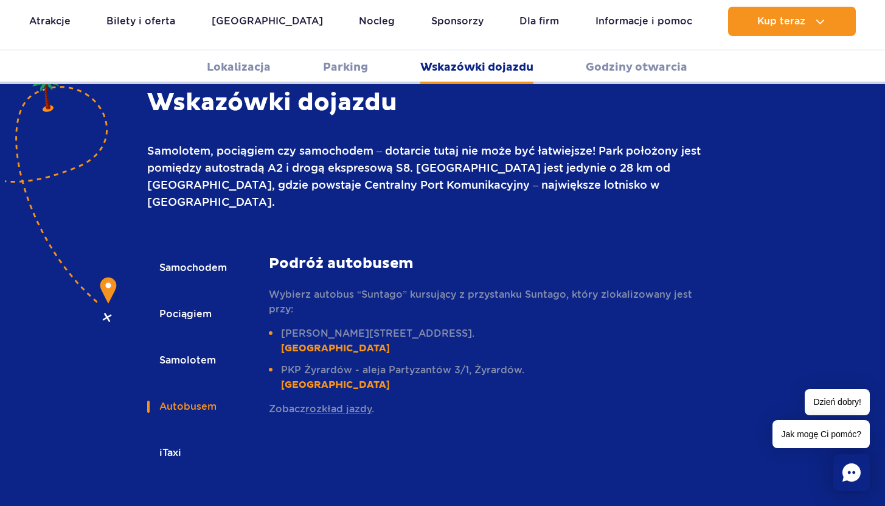
click at [335, 403] on link "rozkład jazdy" at bounding box center [339, 409] width 66 height 12
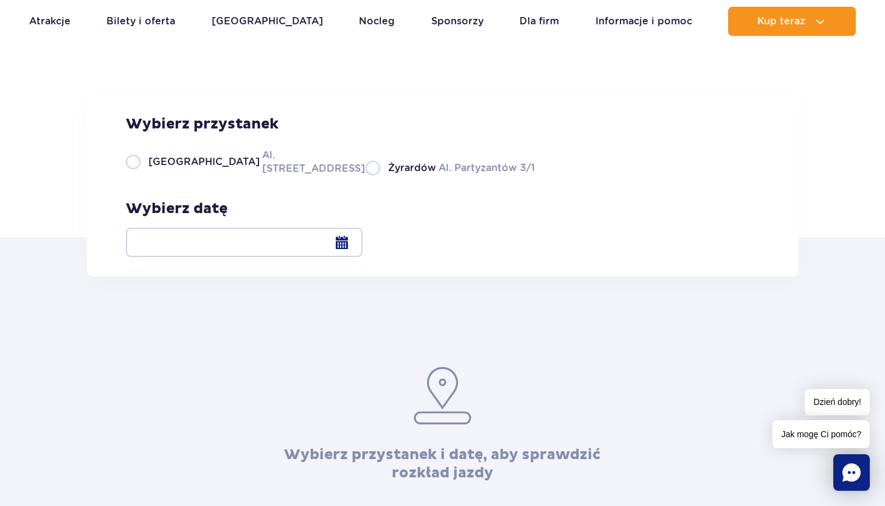
scroll to position [117, 0]
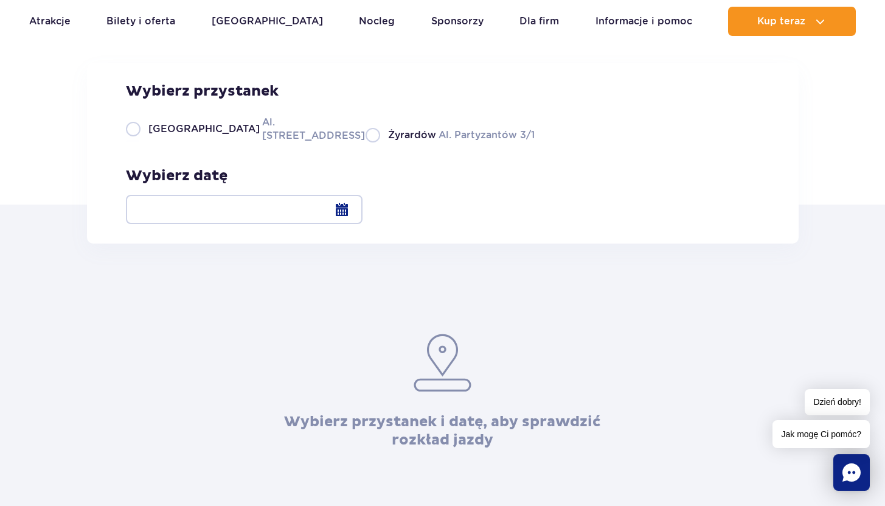
click at [366, 142] on label "Żyrardów Al. Partyzantów 3/1" at bounding box center [450, 134] width 169 height 15
click at [366, 142] on input "Żyrardów Al. Partyzantów 3/1" at bounding box center [372, 141] width 13 height 2
radio input "true"
click at [363, 206] on div at bounding box center [244, 209] width 237 height 29
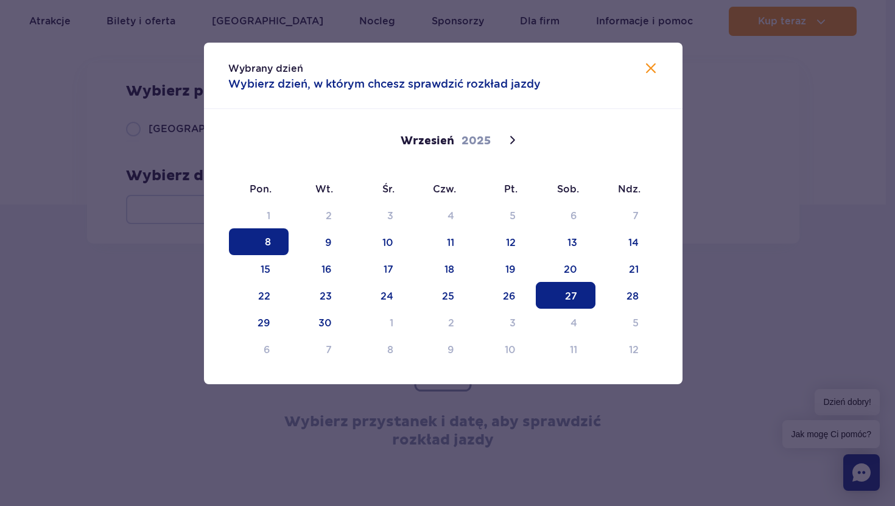
click at [576, 298] on span "27" at bounding box center [566, 295] width 60 height 27
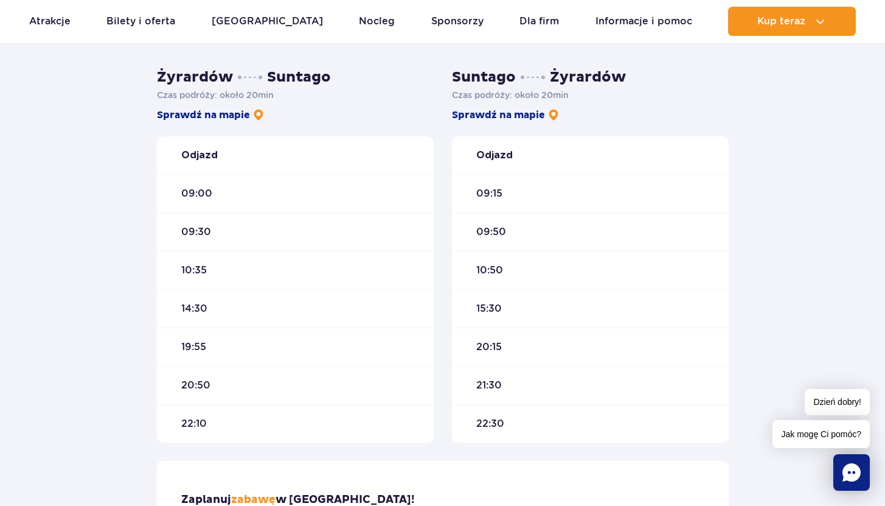
scroll to position [341, 0]
